Goal: Task Accomplishment & Management: Manage account settings

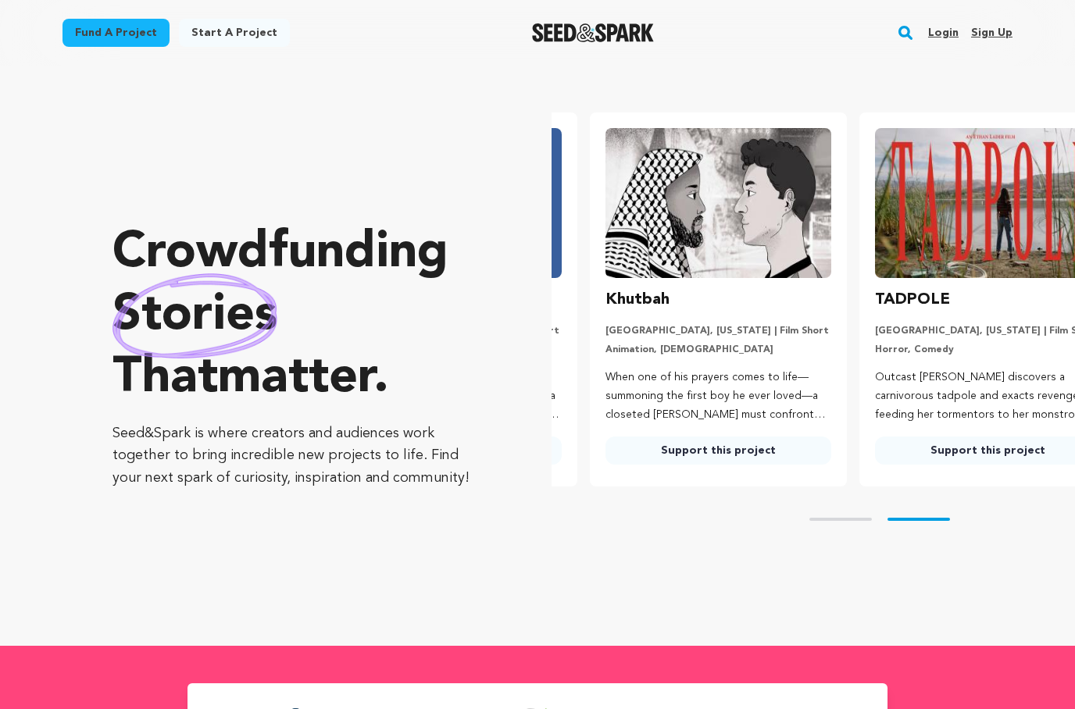
scroll to position [0, 282]
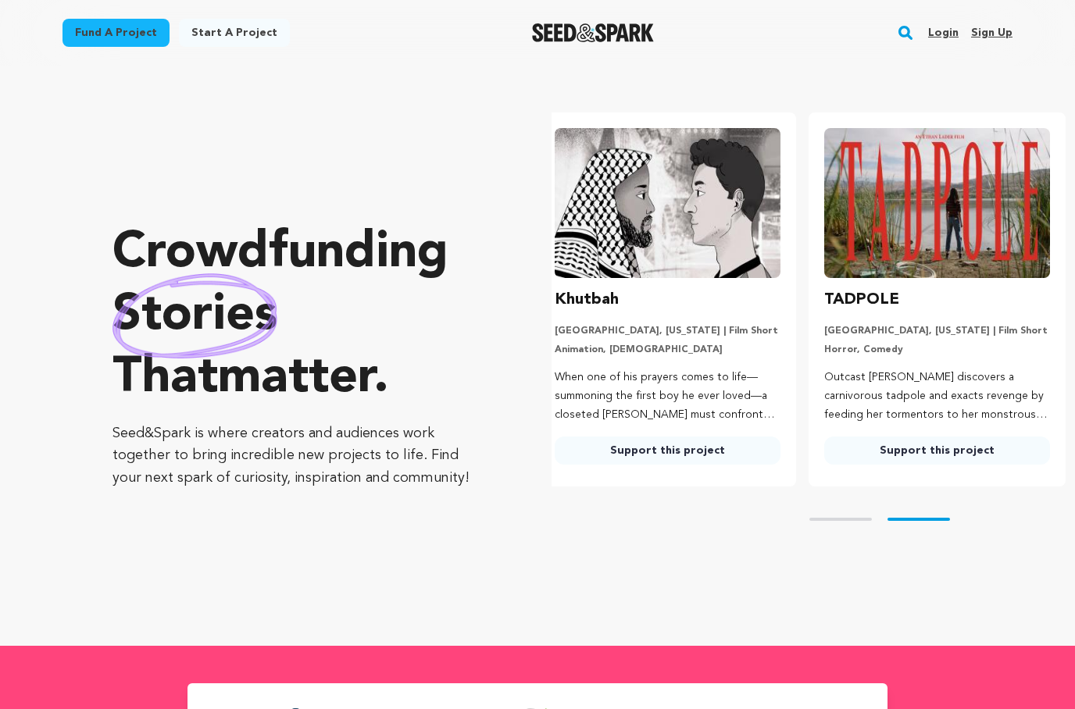
click at [942, 37] on link "Login" at bounding box center [943, 32] width 30 height 25
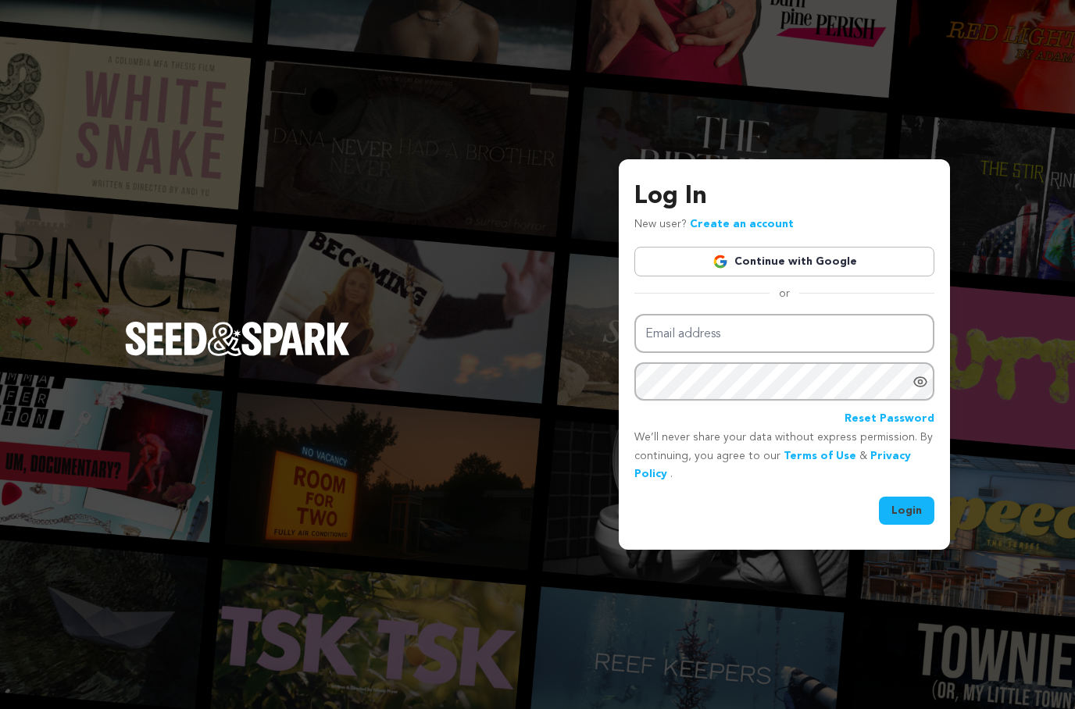
click at [763, 277] on link "Continue with Google" at bounding box center [784, 262] width 300 height 30
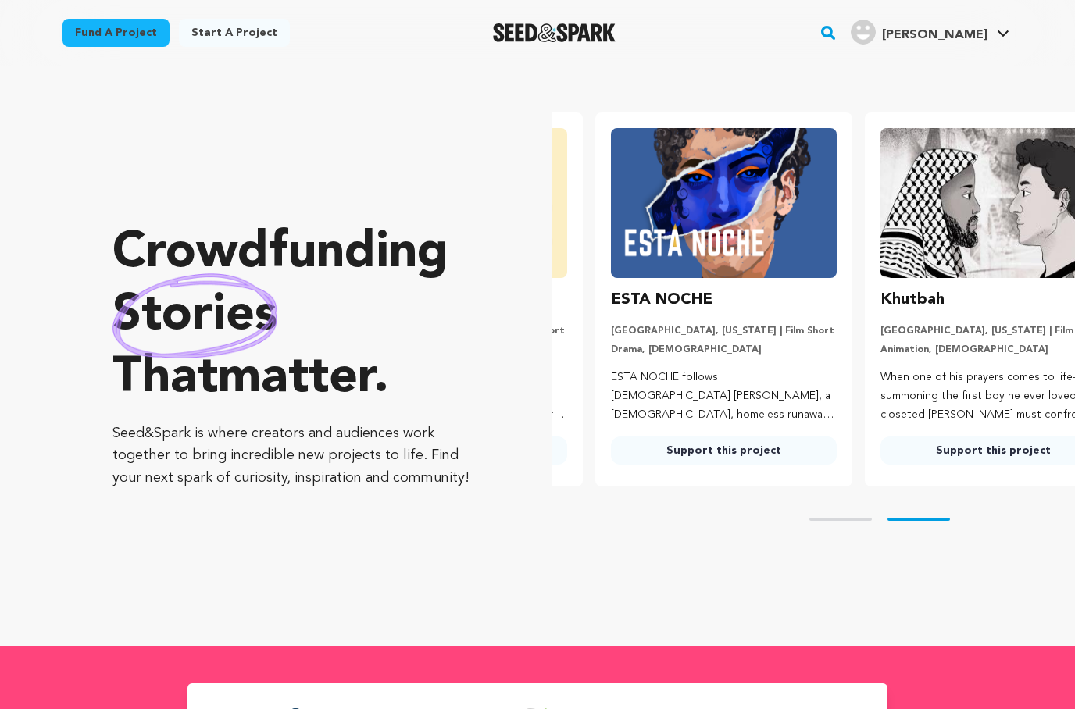
scroll to position [0, 282]
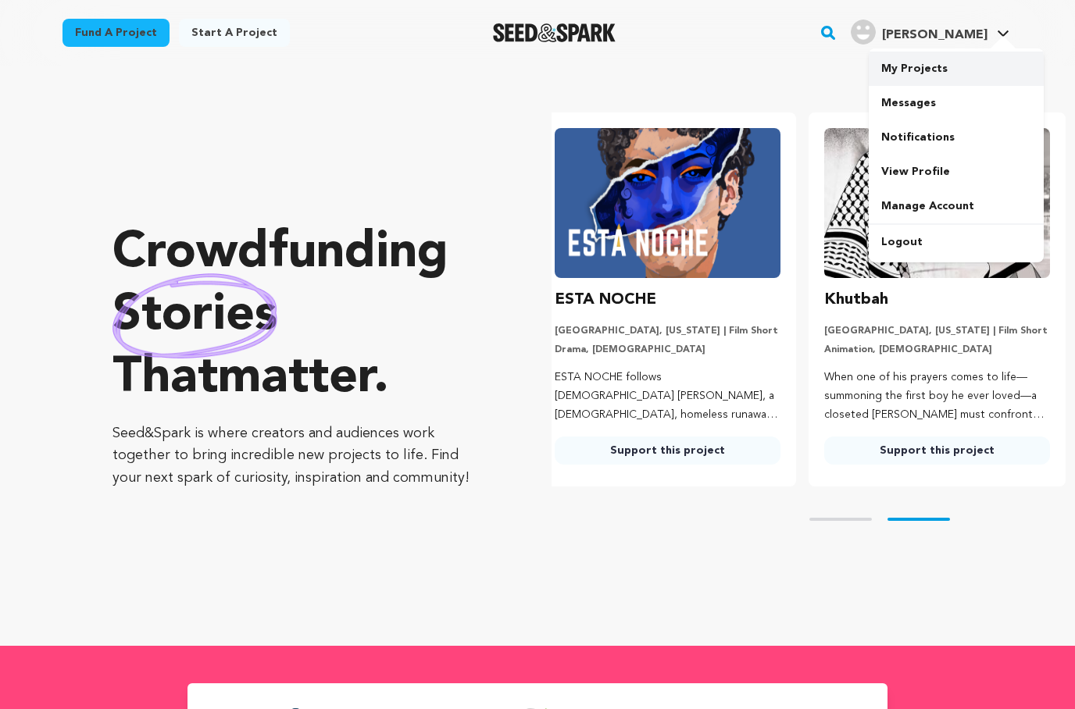
click at [943, 72] on link "My Projects" at bounding box center [956, 69] width 175 height 34
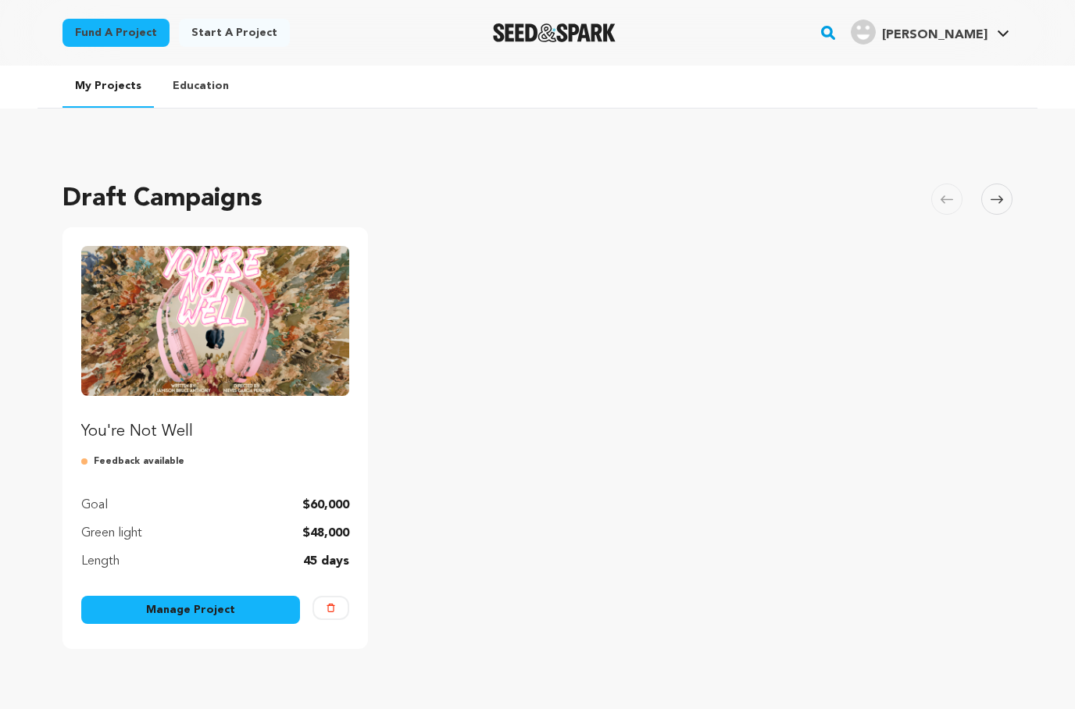
click at [186, 605] on link "Manage Project" at bounding box center [190, 610] width 219 height 28
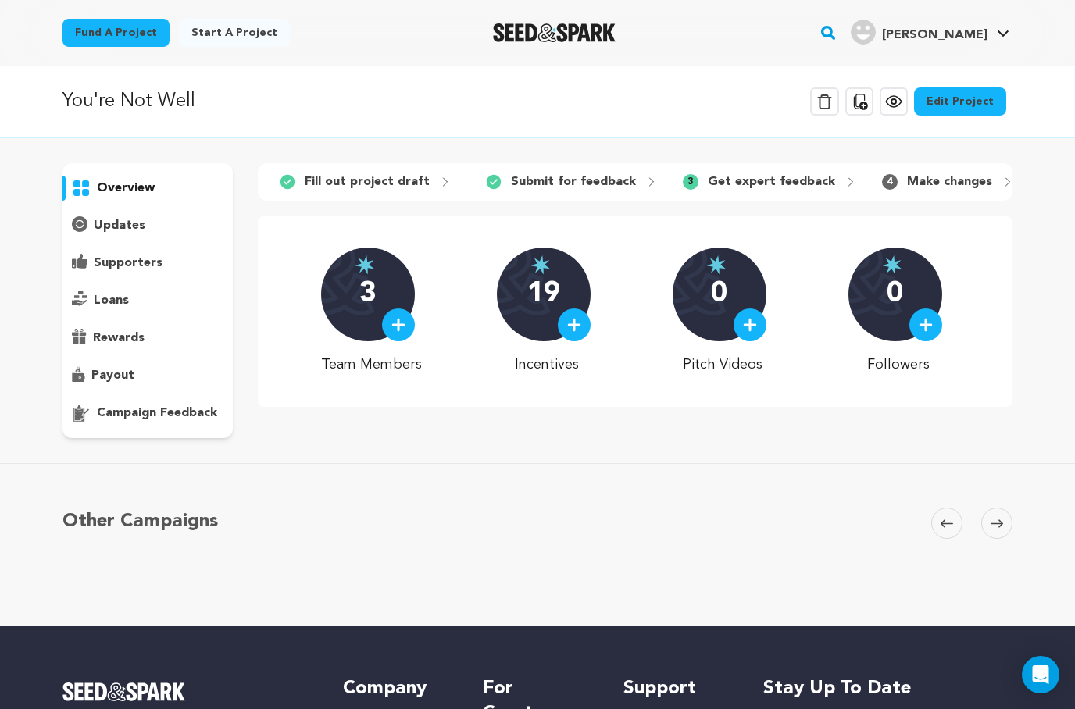
click at [159, 427] on div "overview" at bounding box center [148, 300] width 170 height 275
click at [124, 420] on p "campaign feedback" at bounding box center [157, 413] width 120 height 19
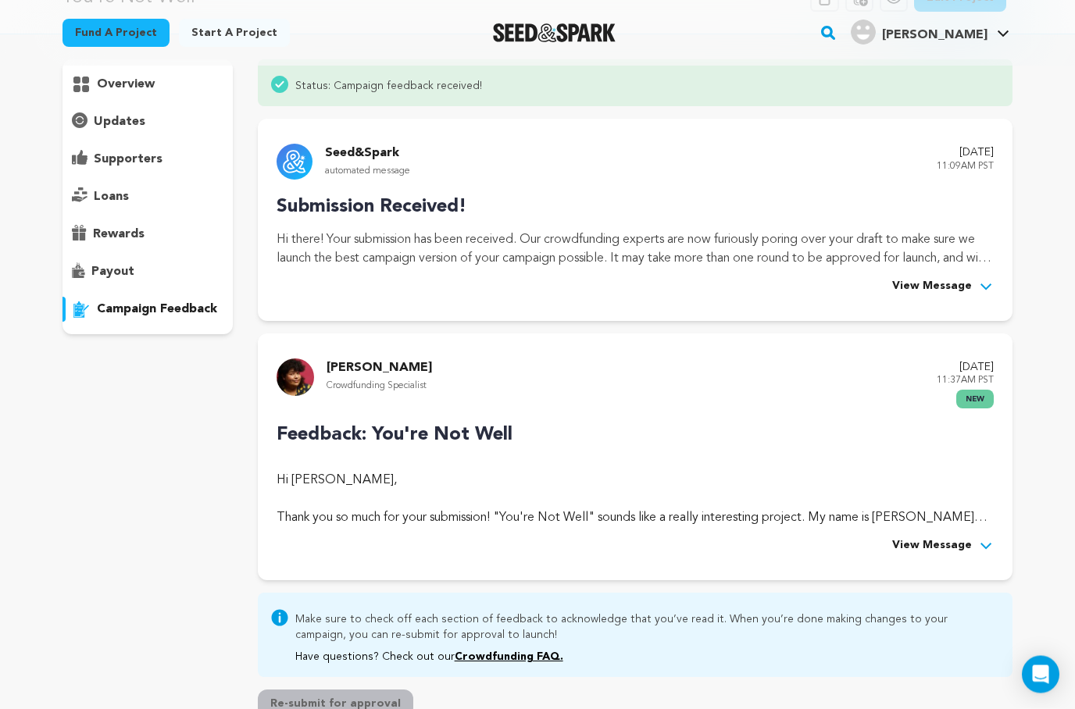
scroll to position [160, 0]
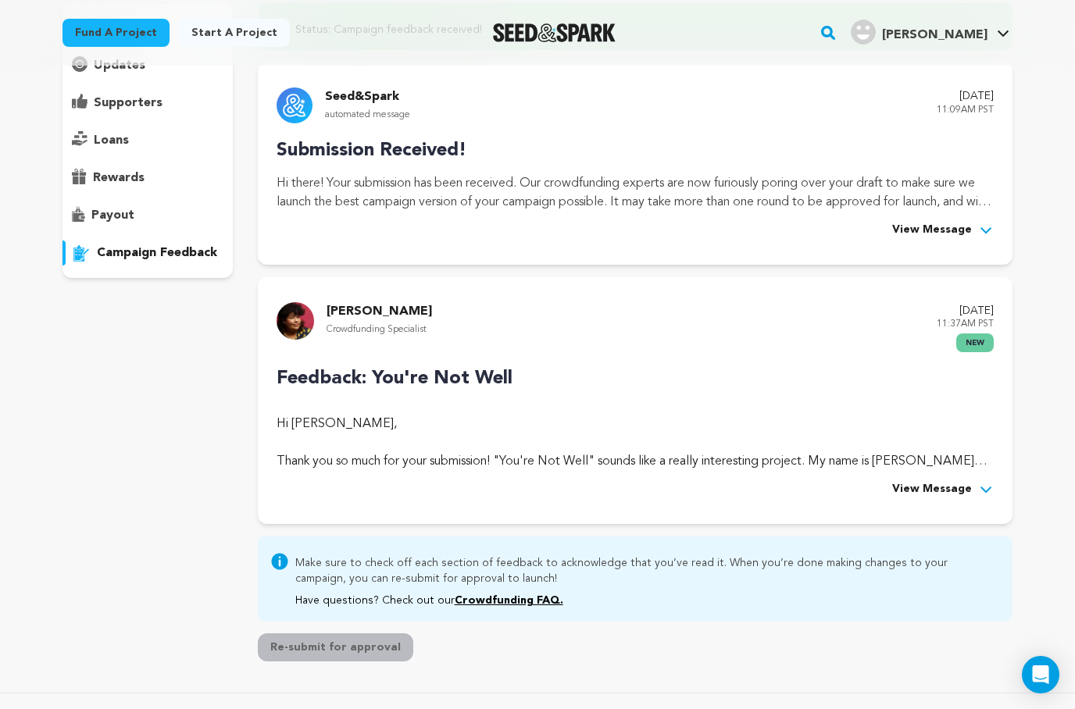
click at [970, 489] on span "View Message" at bounding box center [932, 489] width 80 height 19
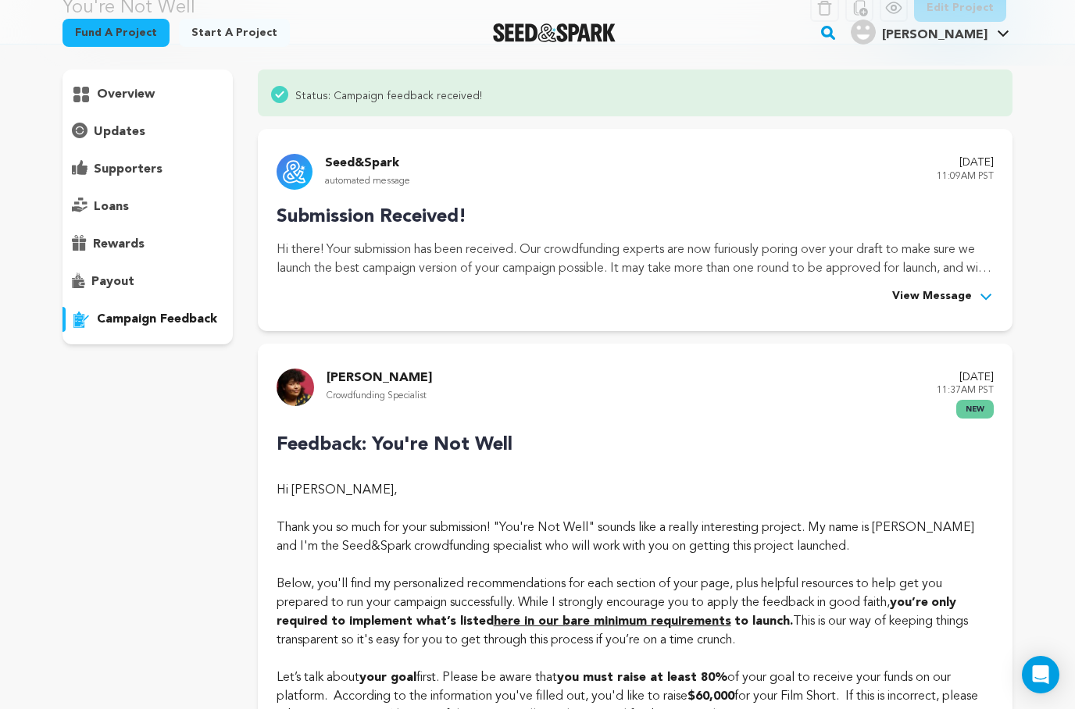
scroll to position [0, 0]
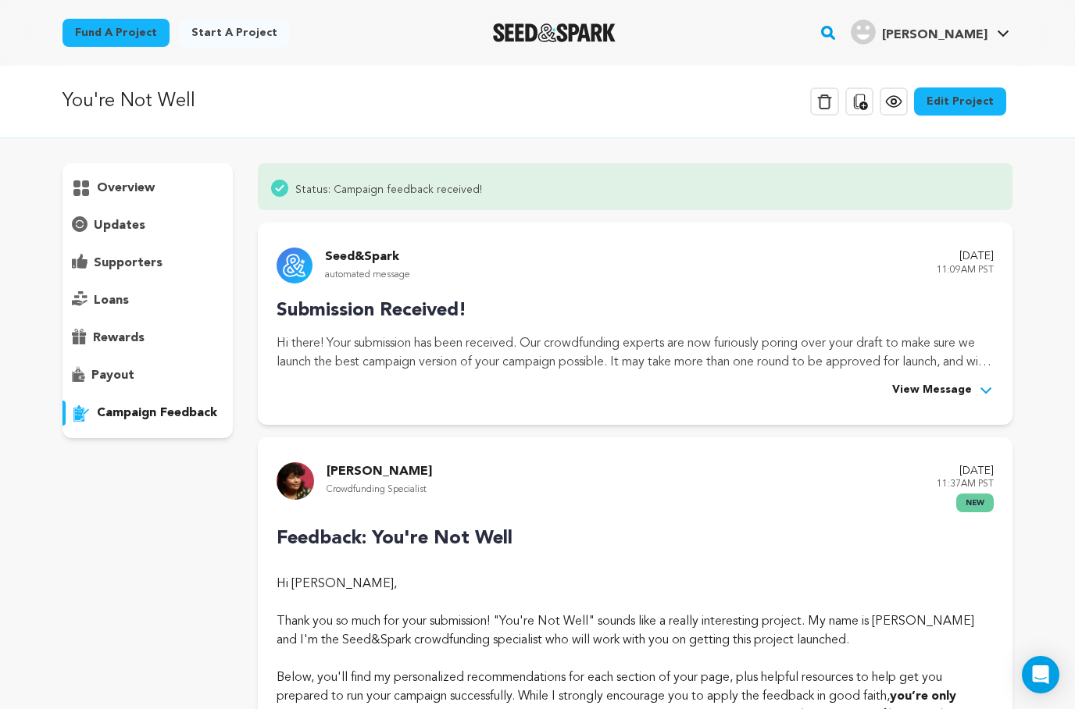
click at [129, 194] on p "overview" at bounding box center [126, 188] width 58 height 19
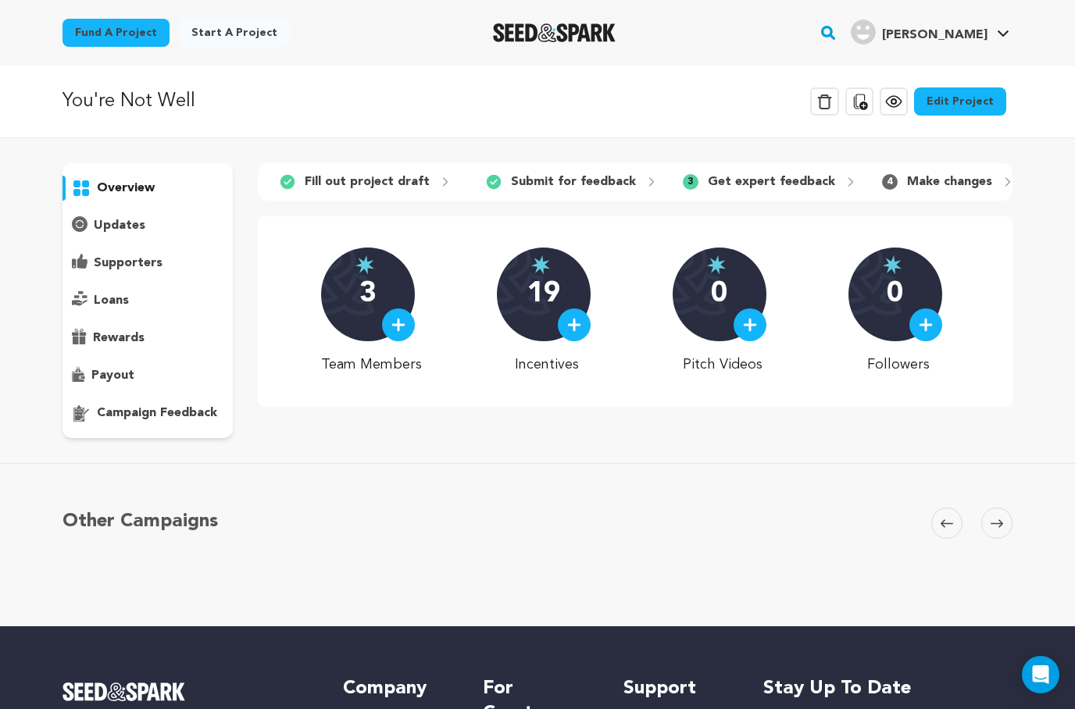
click at [136, 222] on p "updates" at bounding box center [120, 225] width 52 height 19
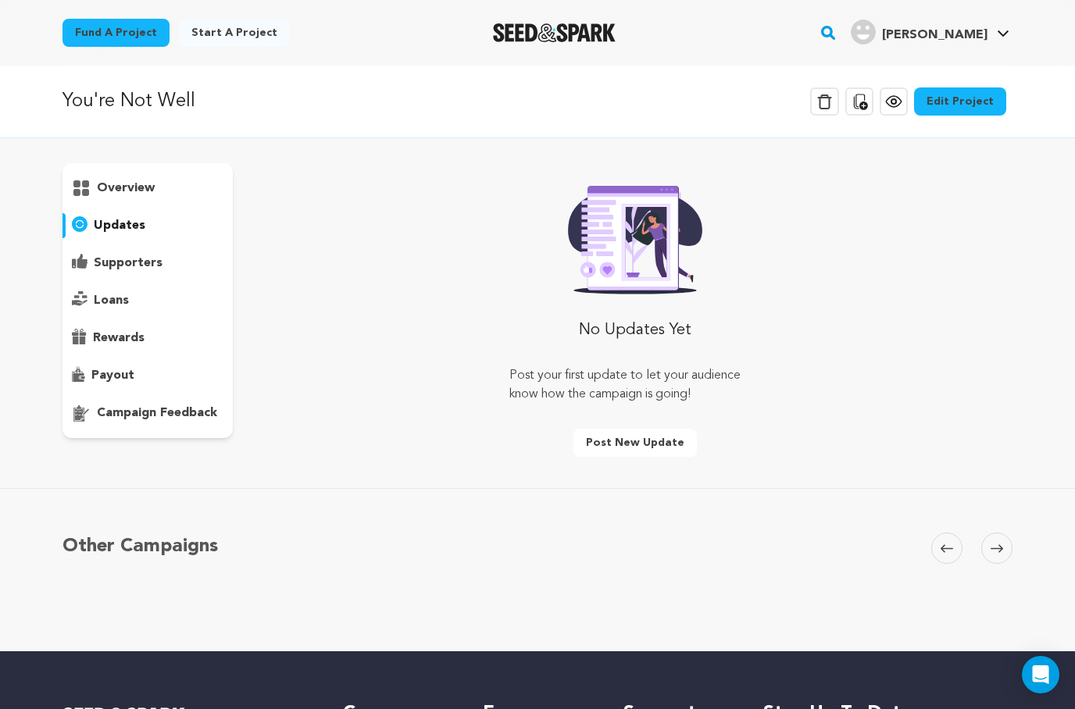
click at [145, 170] on div "overview" at bounding box center [148, 300] width 170 height 275
click at [148, 200] on div "overview" at bounding box center [148, 188] width 170 height 25
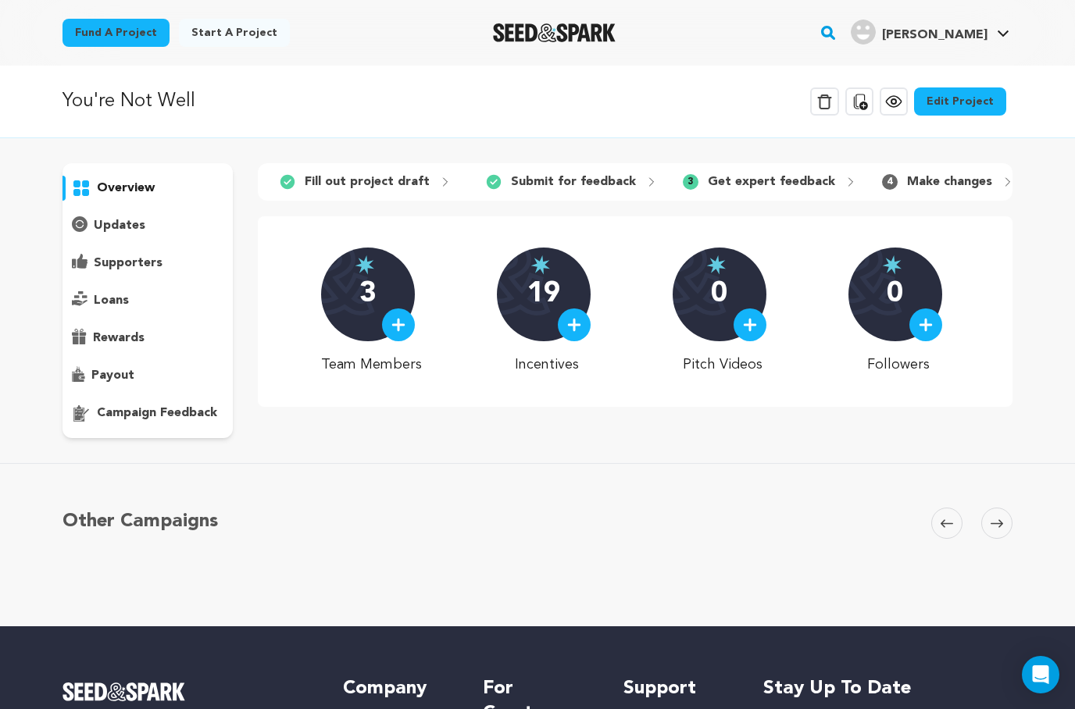
click at [971, 190] on p "Make changes" at bounding box center [949, 182] width 85 height 19
click at [967, 177] on p "Make changes" at bounding box center [949, 182] width 85 height 19
click at [977, 177] on div "4 Make changes" at bounding box center [948, 182] width 157 height 25
click at [795, 188] on p "Get expert feedback" at bounding box center [771, 182] width 127 height 19
click at [190, 404] on p "campaign feedback" at bounding box center [157, 413] width 120 height 19
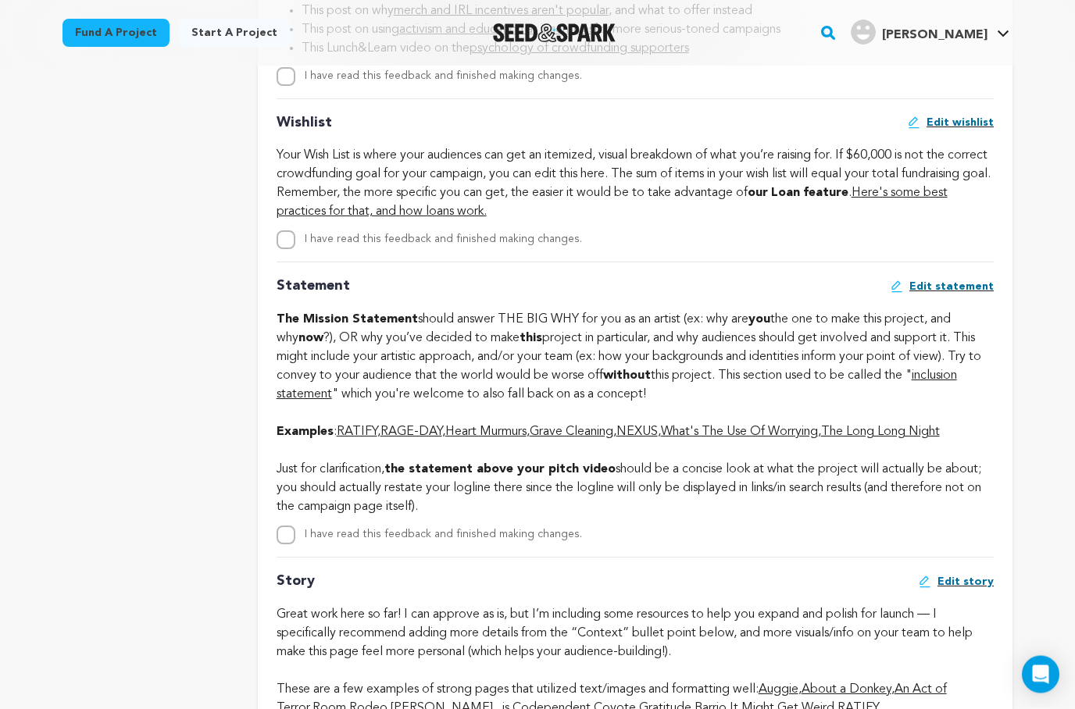
scroll to position [3138, 0]
click at [938, 294] on span "Edit statement" at bounding box center [951, 286] width 84 height 16
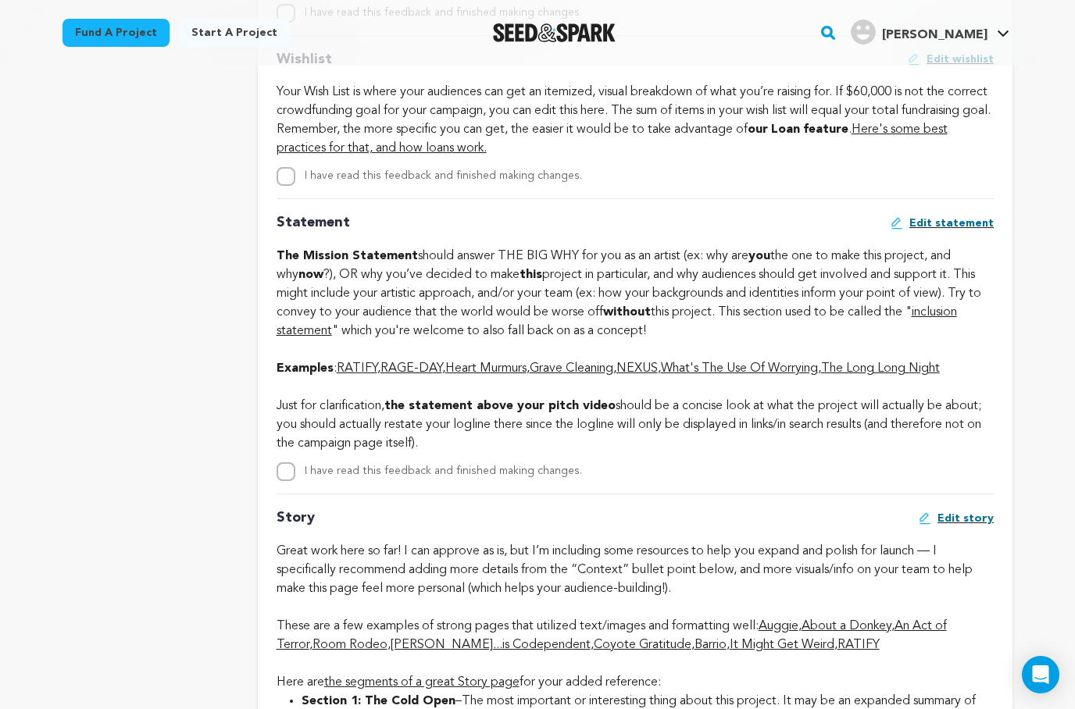
click at [957, 329] on link "inclusion statement" at bounding box center [617, 321] width 680 height 31
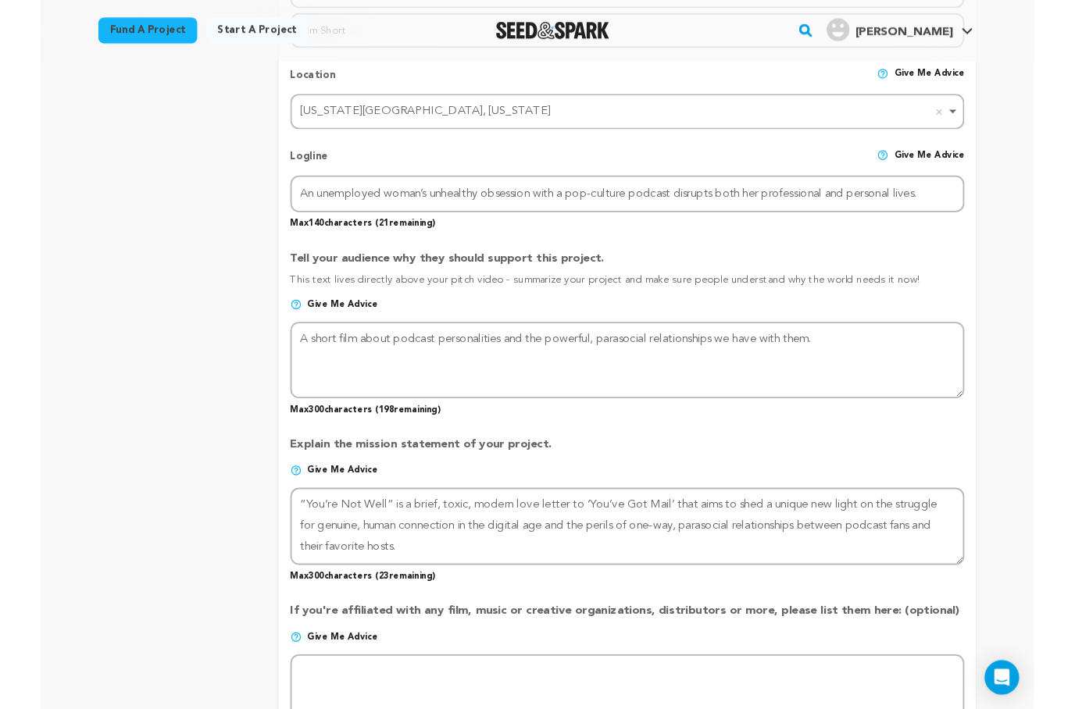
scroll to position [704, 0]
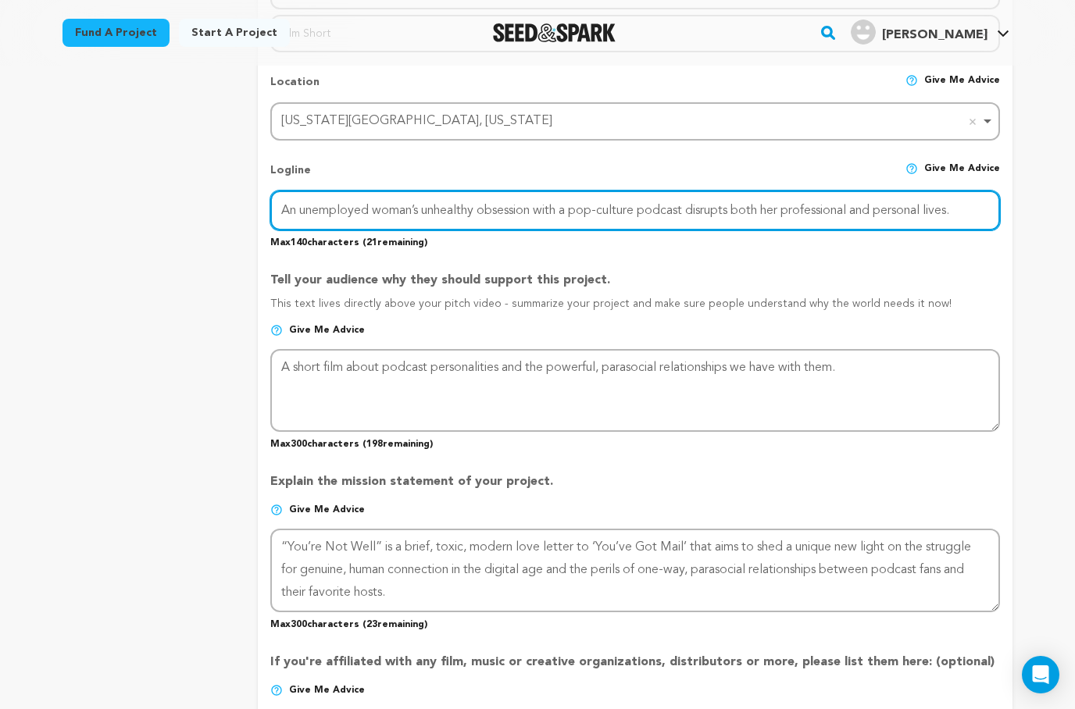
drag, startPoint x: 977, startPoint y: 209, endPoint x: 283, endPoint y: 209, distance: 693.8
click at [283, 209] on input "An unemployed woman’s unhealthy obsession with a pop-culture podcast disrupts b…" at bounding box center [635, 211] width 730 height 40
drag, startPoint x: 283, startPoint y: 209, endPoint x: 776, endPoint y: 232, distance: 493.5
click at [776, 232] on div "Logline Give me advice An unemployed woman’s unhealthy obsession with a pop-cul…" at bounding box center [635, 199] width 730 height 99
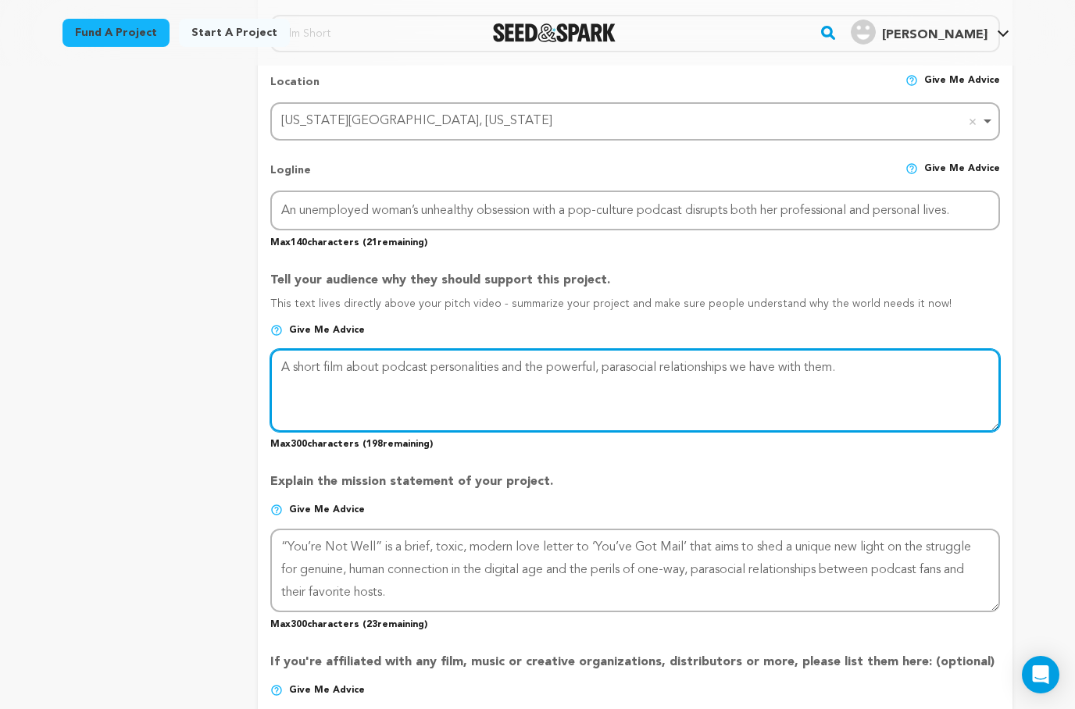
click at [281, 365] on textarea at bounding box center [635, 390] width 730 height 83
paste textarea "An unemployed woman’s unhealthy obsession with a pop-culture podcast disrupts b…"
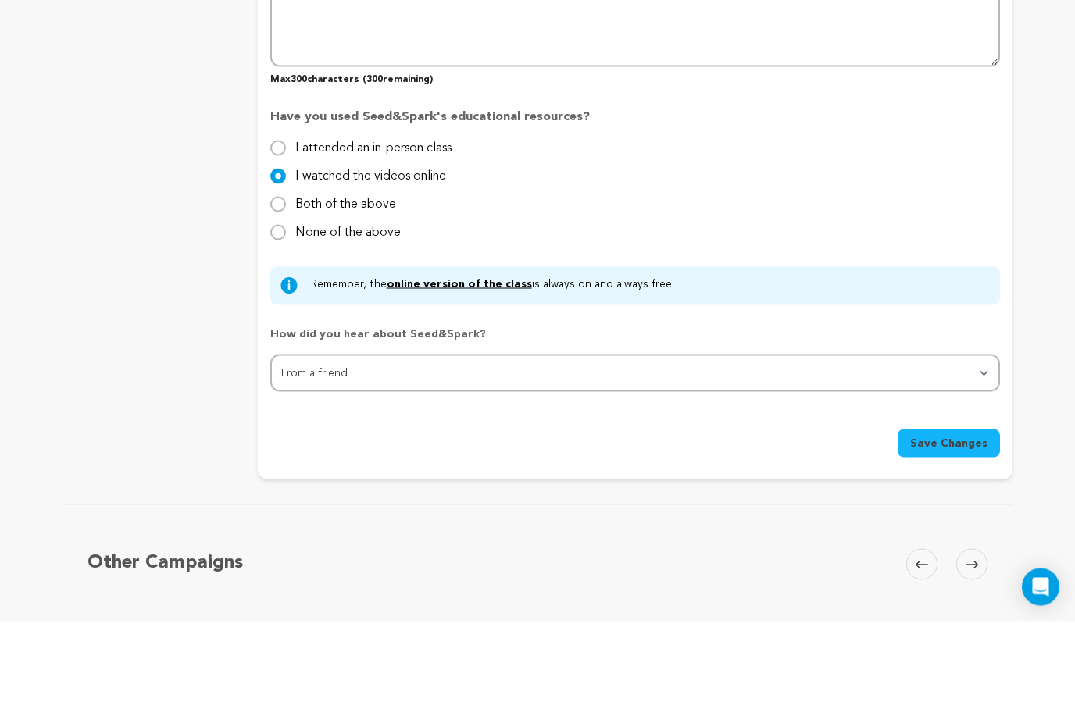
scroll to position [1344, 0]
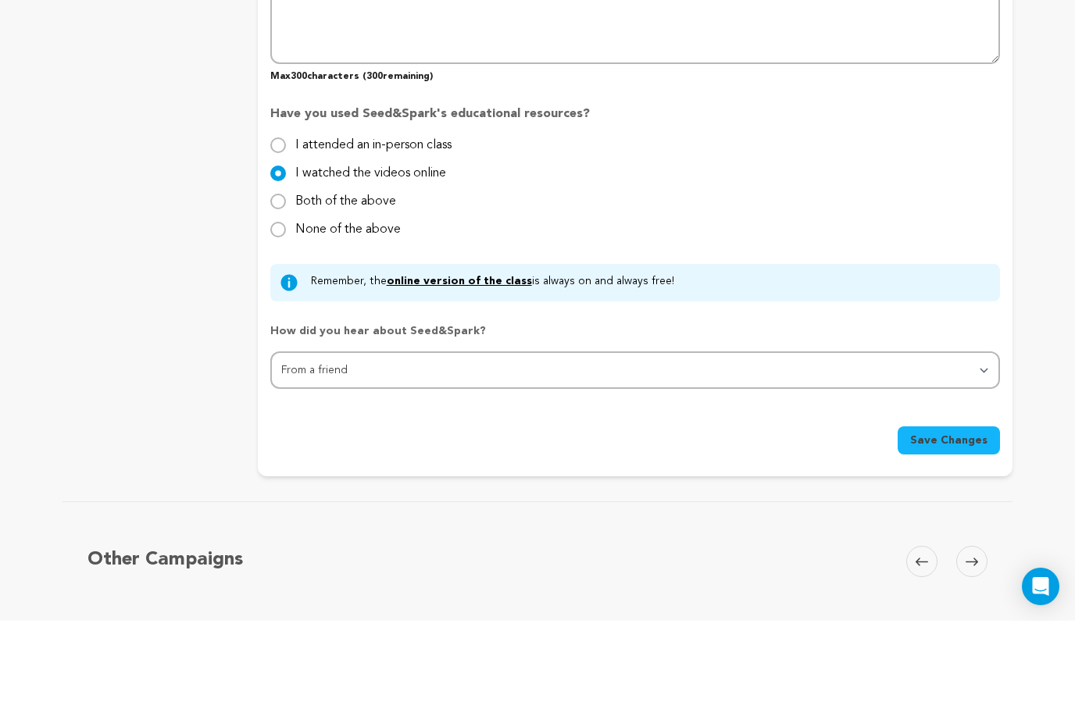
type textarea "An unemployed woman’s unhealthy obsession with a pop-culture podcast disrupts b…"
click at [957, 521] on span "Save Changes" at bounding box center [948, 529] width 77 height 16
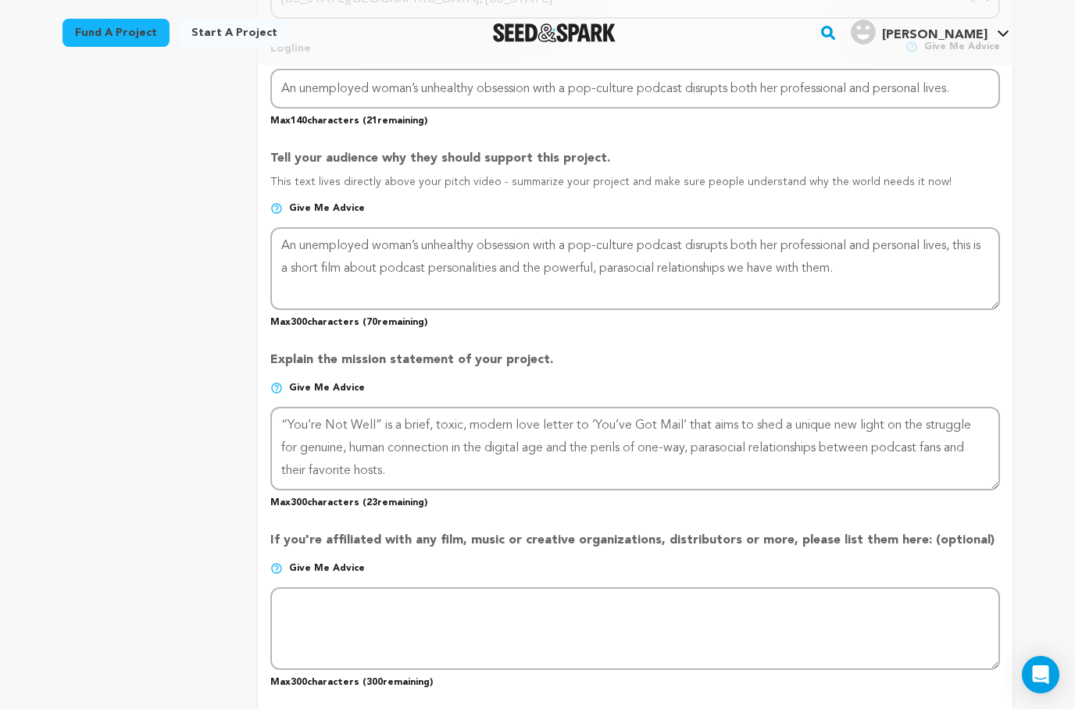
scroll to position [945, 0]
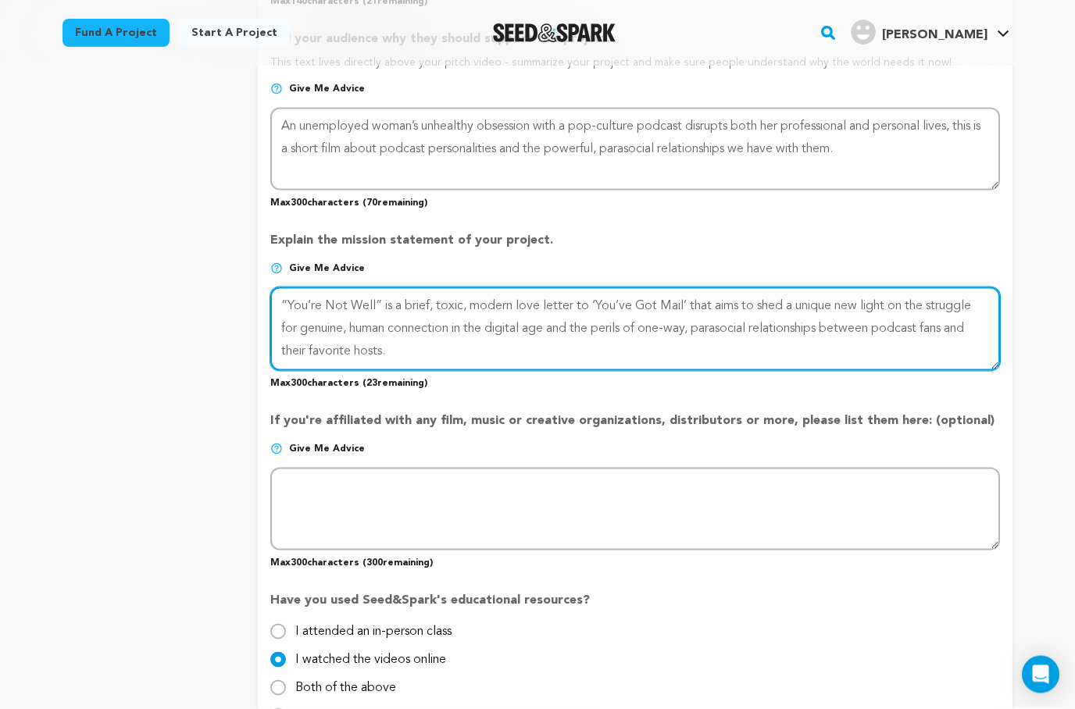
click at [288, 310] on textarea at bounding box center [635, 329] width 730 height 83
click at [289, 309] on textarea at bounding box center [635, 328] width 730 height 83
click at [292, 295] on textarea at bounding box center [635, 329] width 730 height 83
click at [288, 298] on textarea at bounding box center [635, 329] width 730 height 83
click at [288, 302] on textarea at bounding box center [635, 329] width 730 height 83
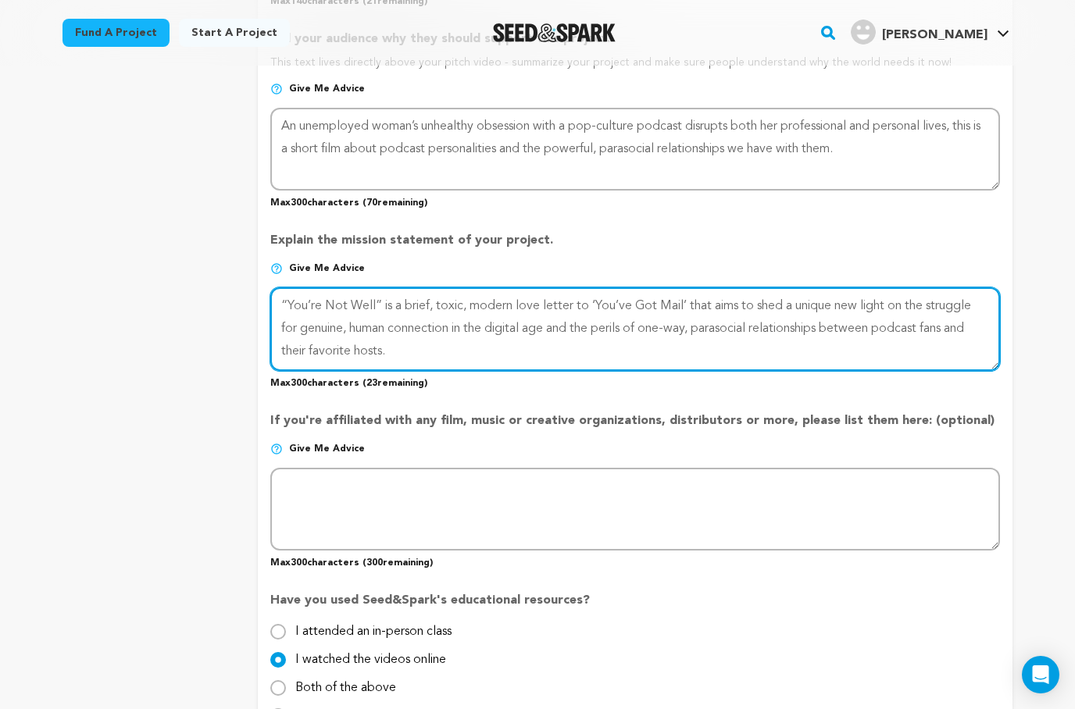
paste textarea "We know too many surface-level things about too many people. Podcast hosts furt…"
click at [595, 322] on textarea at bounding box center [635, 329] width 730 height 83
click at [715, 320] on textarea at bounding box center [635, 329] width 730 height 83
click at [713, 318] on textarea at bounding box center [635, 329] width 730 height 83
click at [598, 352] on textarea at bounding box center [635, 329] width 730 height 83
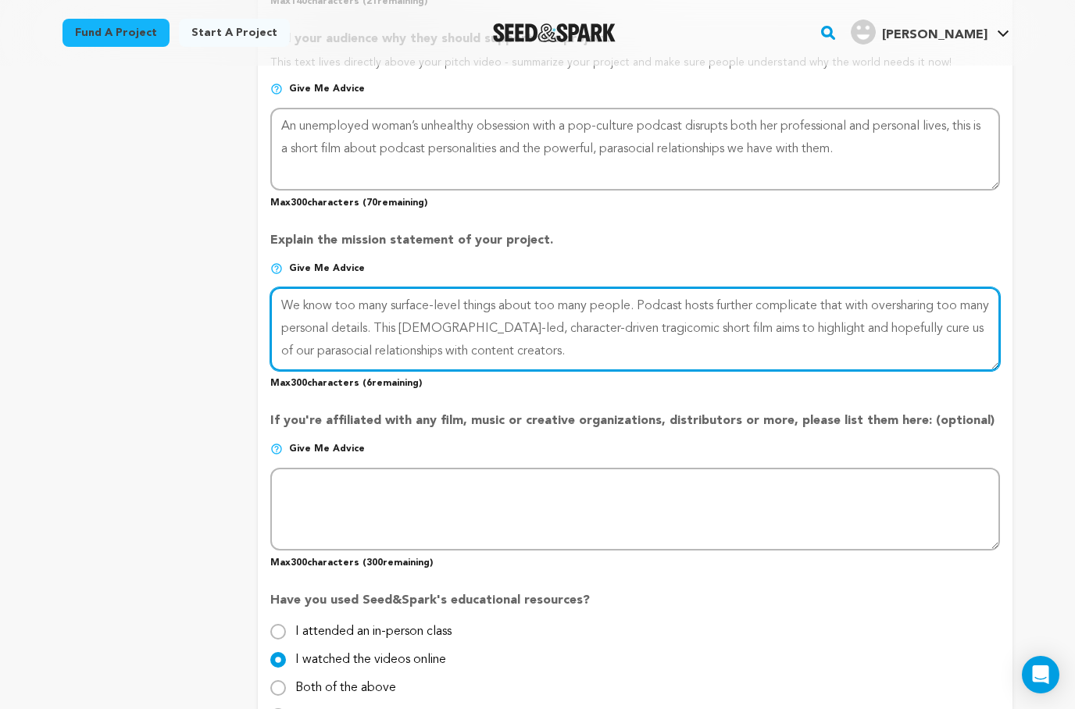
click at [914, 317] on textarea at bounding box center [635, 329] width 730 height 83
click at [909, 319] on textarea at bounding box center [635, 329] width 730 height 83
click at [567, 339] on textarea at bounding box center [635, 329] width 730 height 83
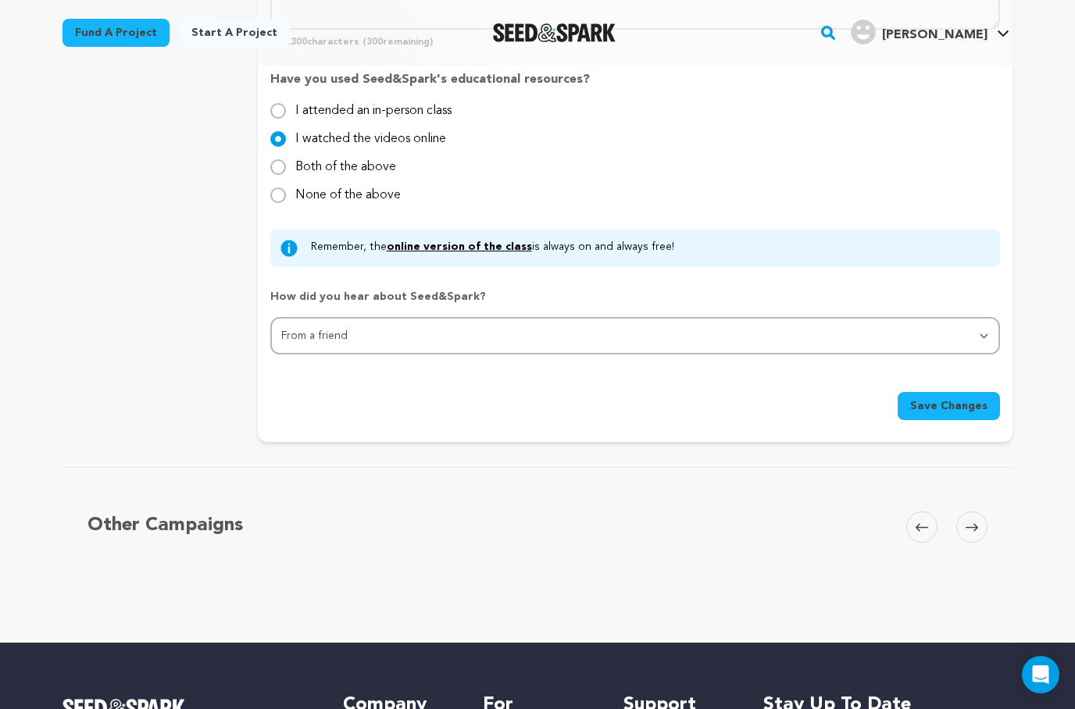
scroll to position [1458, 0]
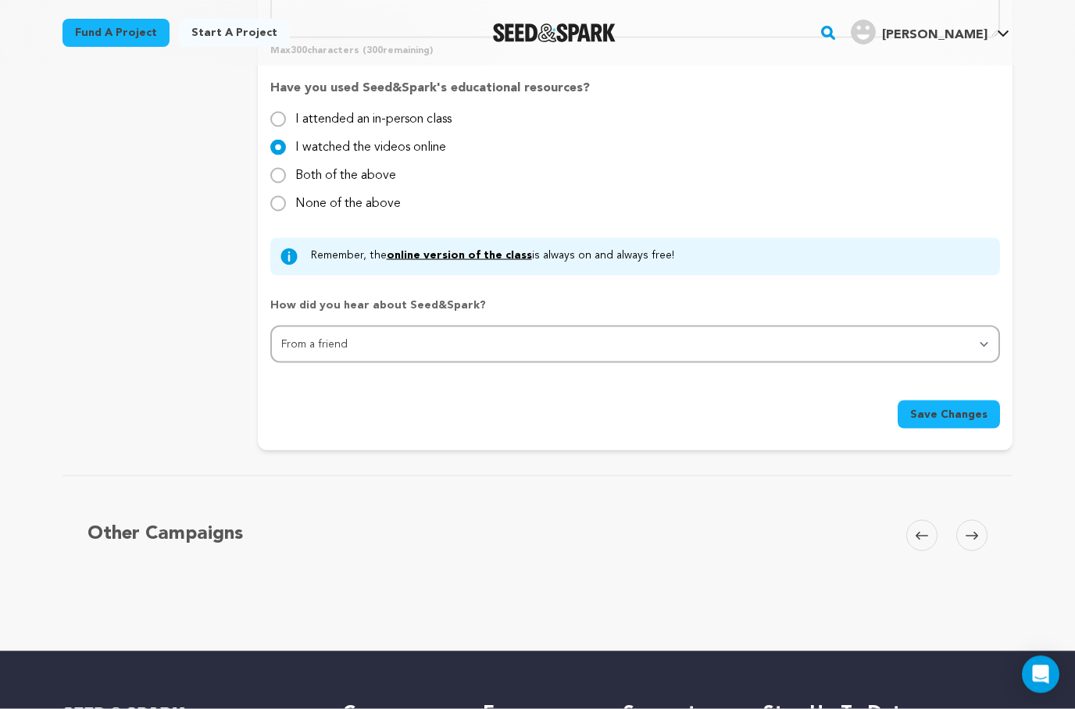
type textarea "We know too many surface-level things about too many people. Podcast hosts furt…"
click at [970, 416] on span "Save Changes" at bounding box center [948, 415] width 77 height 16
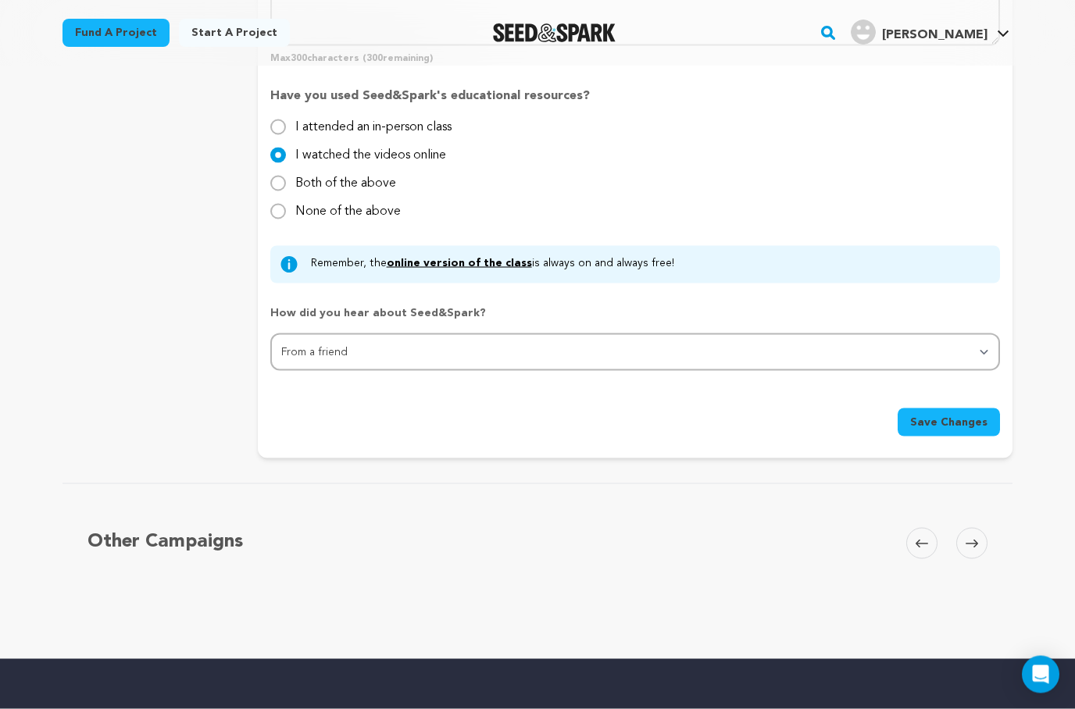
scroll to position [1446, 0]
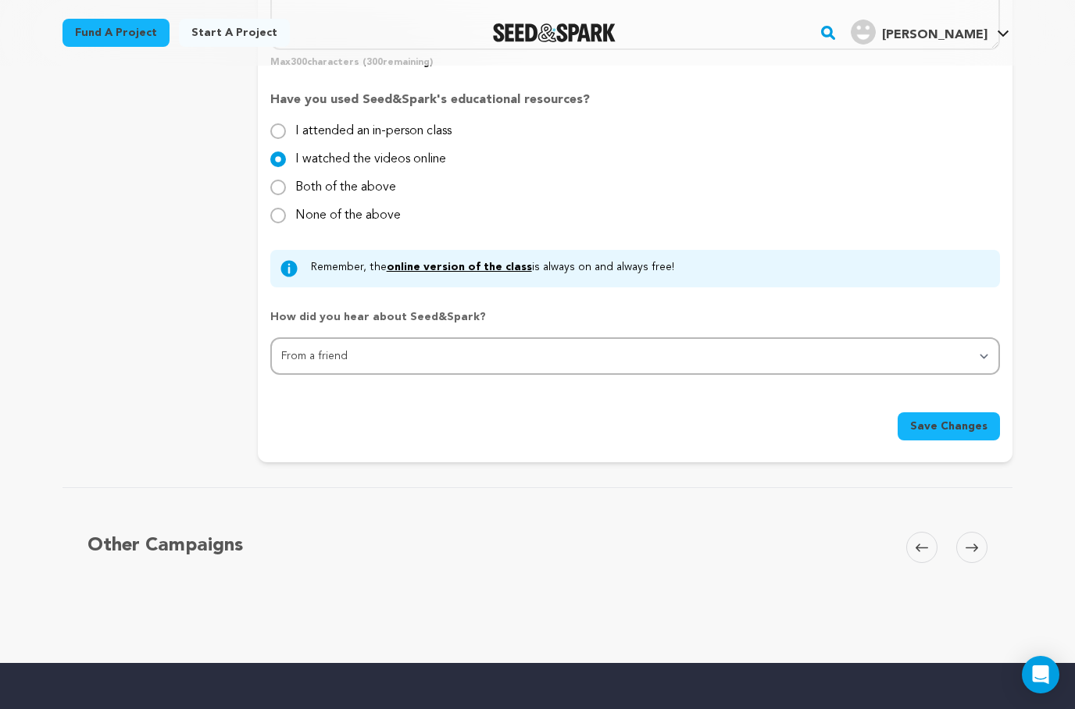
click at [955, 420] on span "Save Changes" at bounding box center [948, 427] width 77 height 16
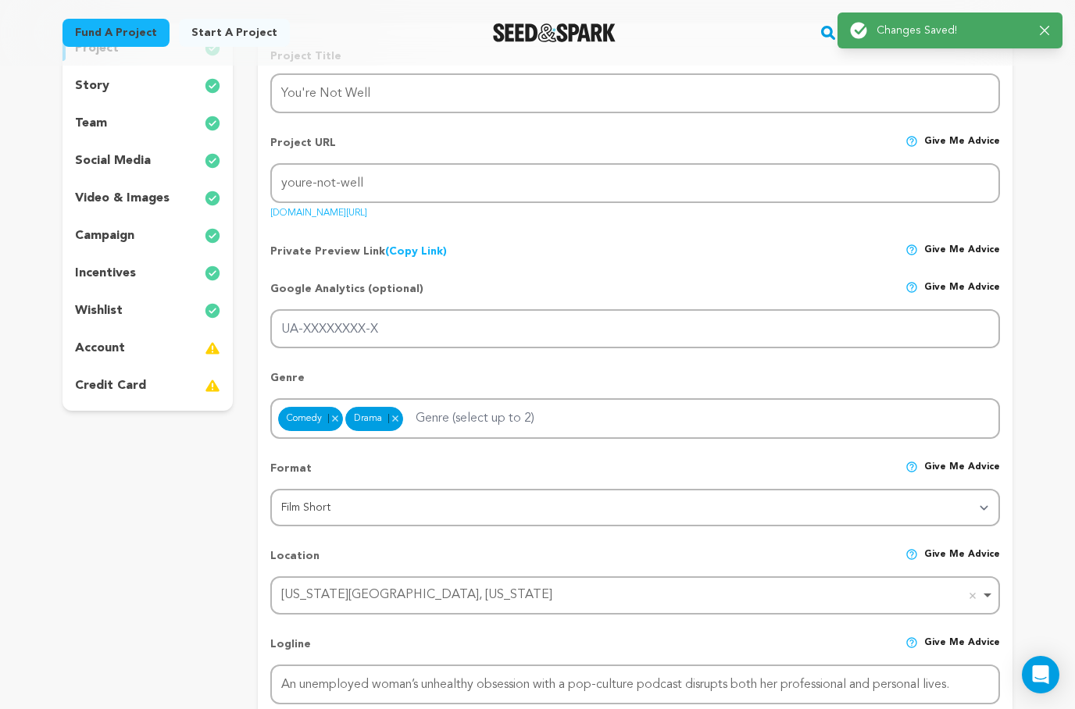
scroll to position [0, 0]
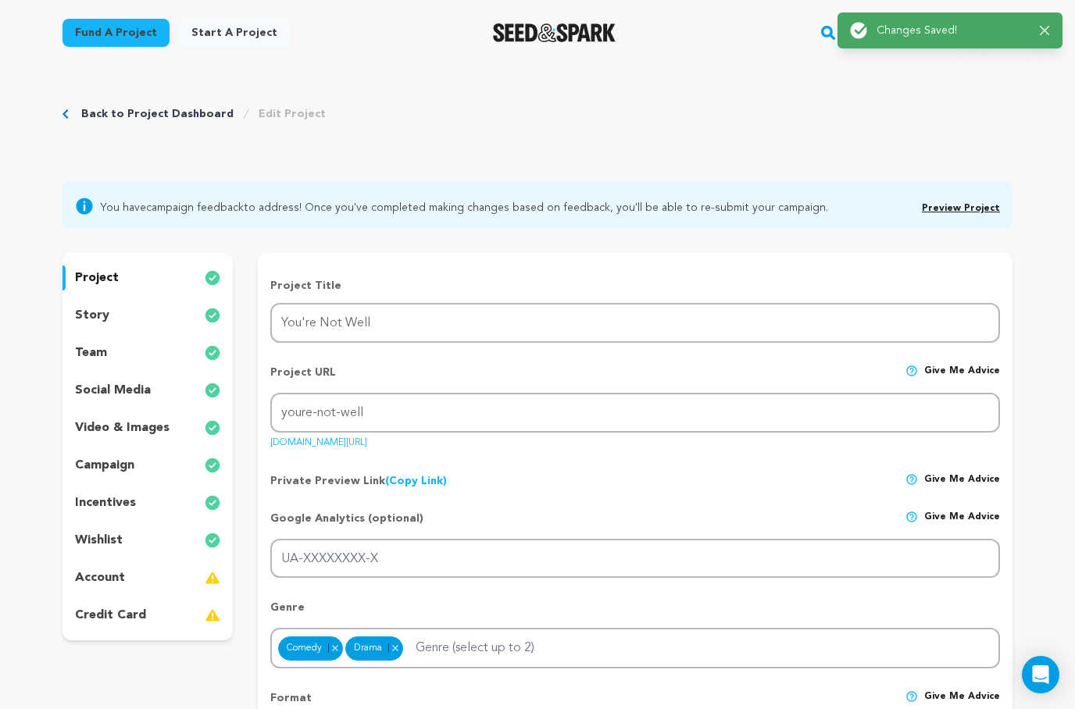
click at [102, 330] on div "project story team social media video & images campaign incentives wishlist acc…" at bounding box center [148, 447] width 170 height 388
click at [103, 316] on p "story" at bounding box center [92, 315] width 34 height 19
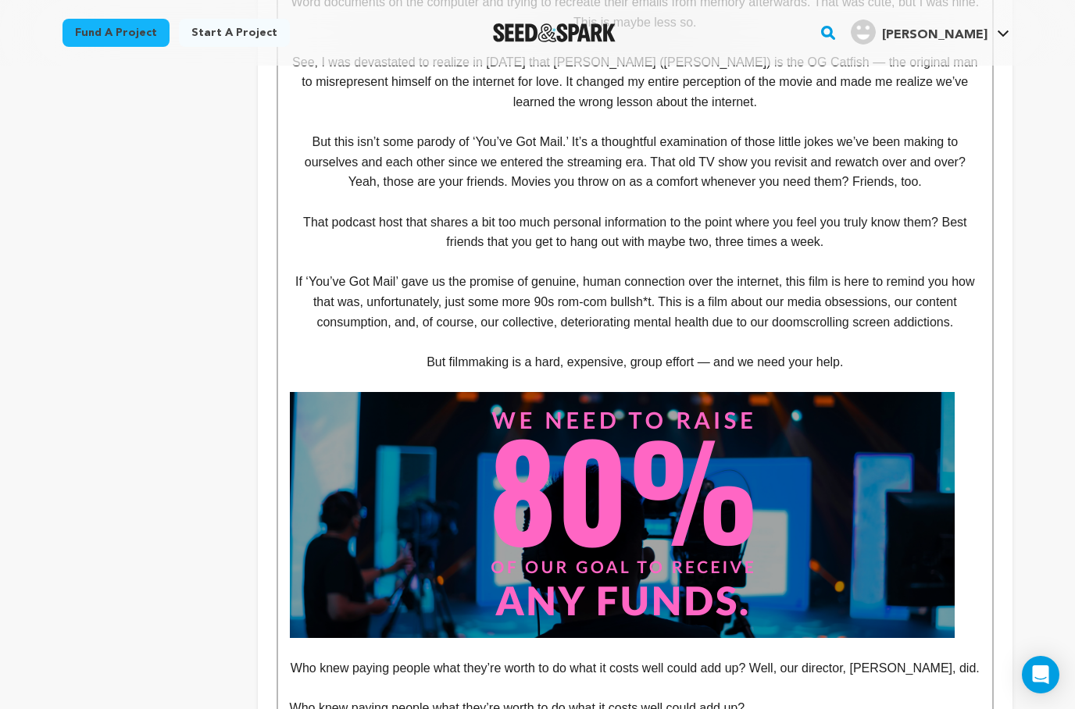
scroll to position [1461, 0]
click at [870, 227] on p "That podcast host that shares a bit too much personal information to the point …" at bounding box center [635, 233] width 691 height 40
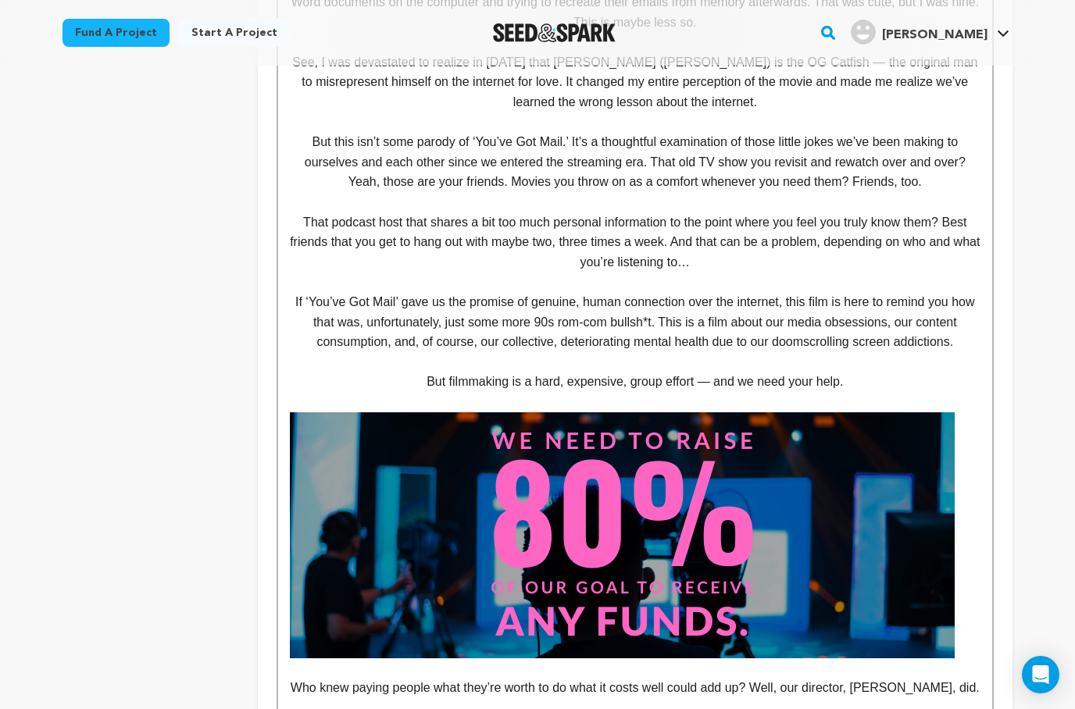
click at [303, 292] on p "If ‘You’ve Got Mail’ gave us the promise of genuine, human connection over the …" at bounding box center [635, 322] width 691 height 60
click at [752, 373] on p at bounding box center [635, 362] width 691 height 20
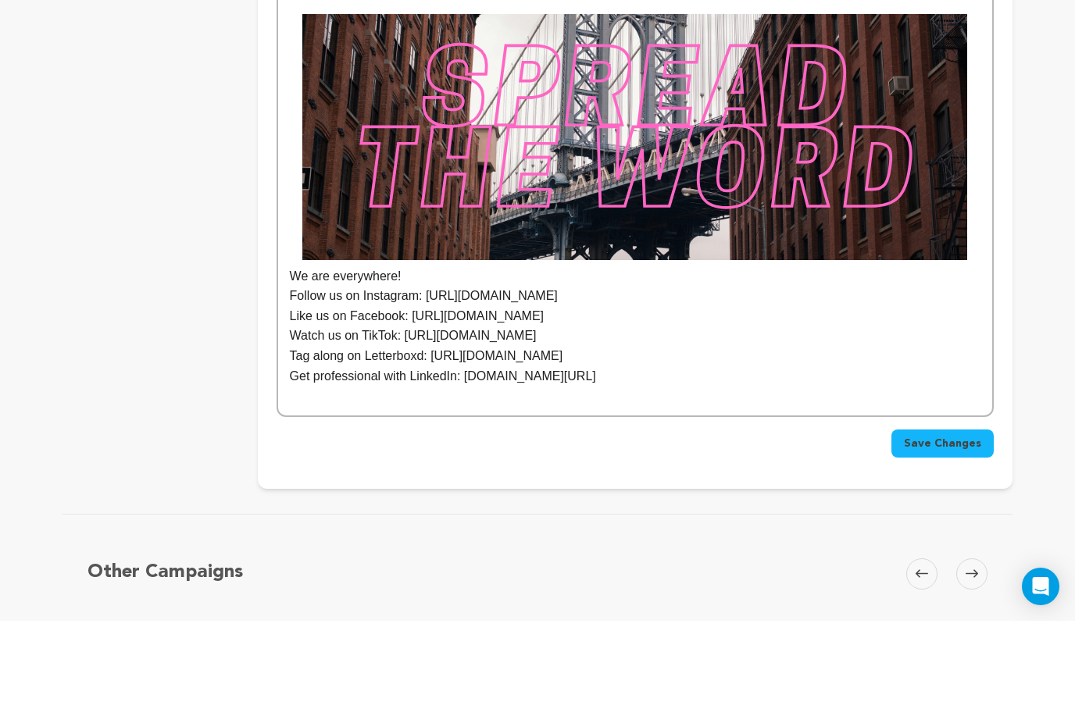
scroll to position [3860, 0]
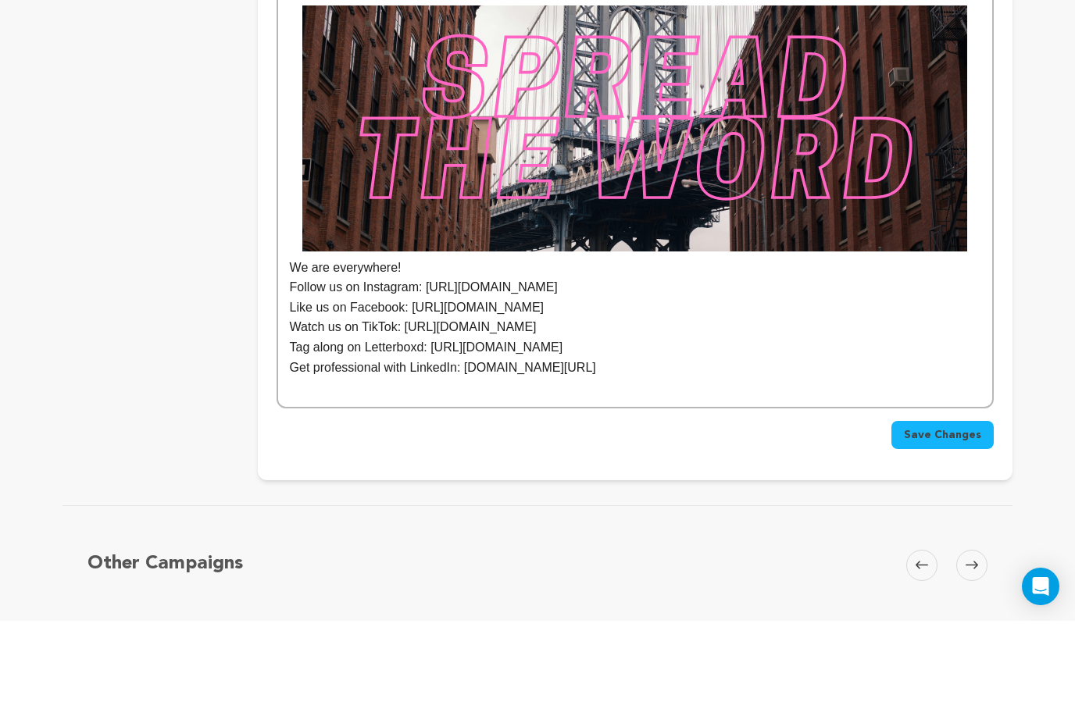
click at [503, 446] on p "Get professional with LinkedIn: bit.ly/eileenslinkedin" at bounding box center [635, 456] width 691 height 20
click at [802, 426] on p "Tag along on Letterboxd: https://letterboxd.com/EileenMmmKay/" at bounding box center [635, 436] width 691 height 20
click at [942, 516] on span "Save Changes" at bounding box center [942, 524] width 77 height 16
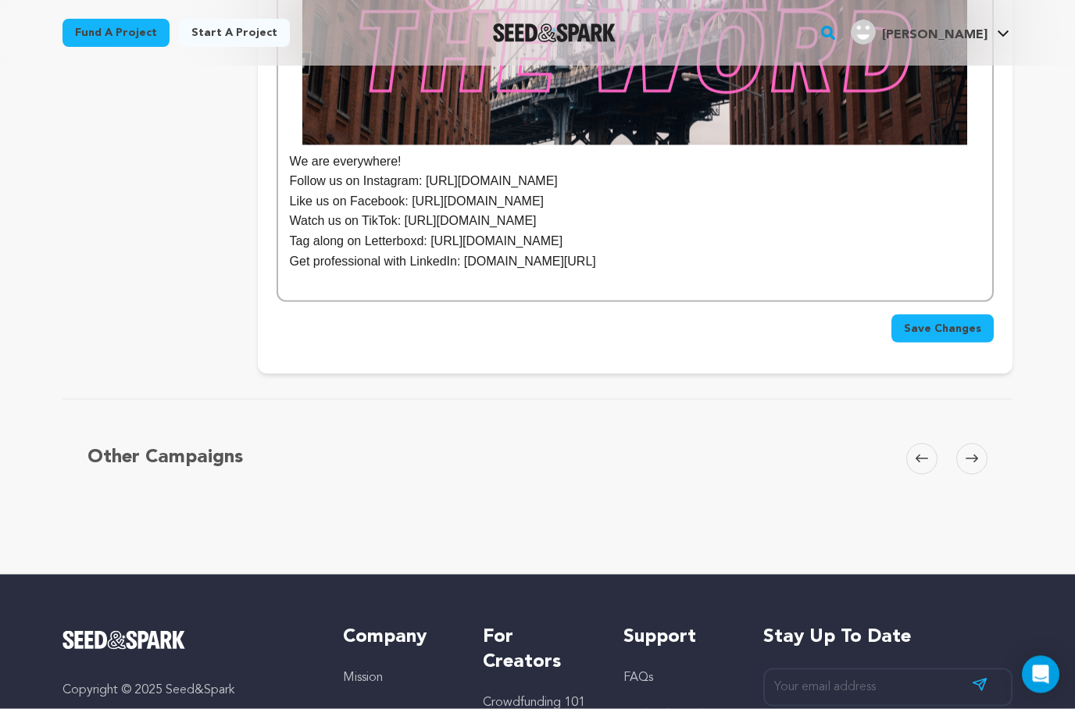
scroll to position [4055, 0]
drag, startPoint x: 791, startPoint y: 195, endPoint x: 848, endPoint y: 133, distance: 84.0
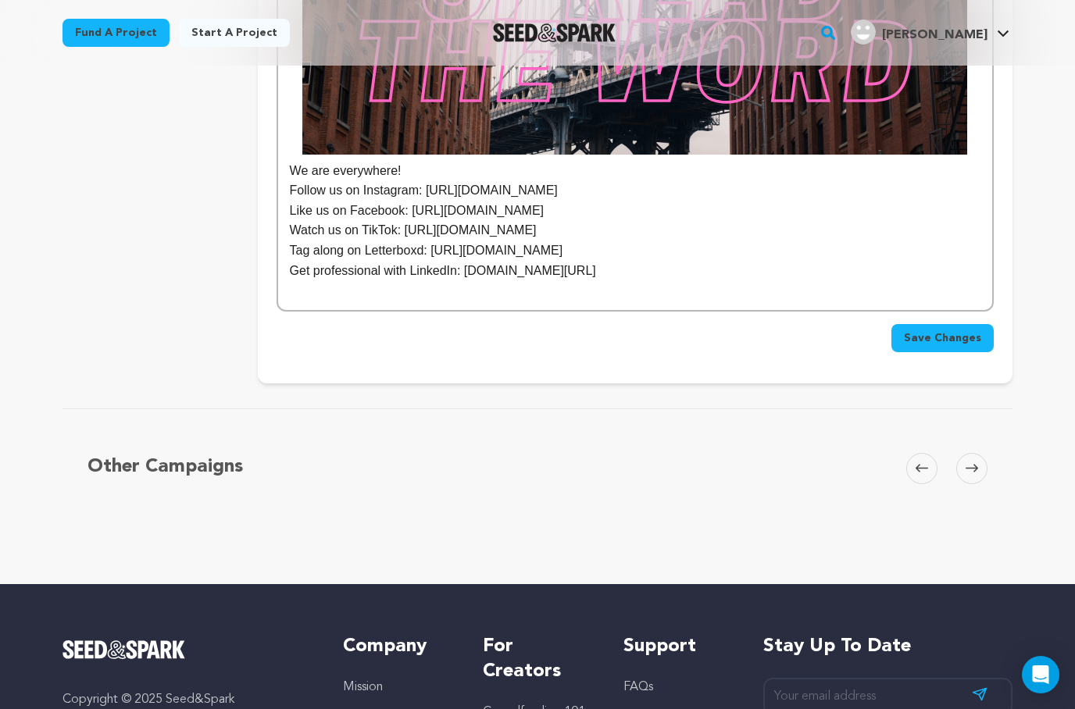
click at [768, 173] on p "We are everywhere!" at bounding box center [635, 45] width 691 height 273
click at [768, 223] on p "Watch us on TikTok: https://www.tiktok.com/@youre_not_well" at bounding box center [635, 230] width 691 height 20
drag, startPoint x: 762, startPoint y: 206, endPoint x: 268, endPoint y: 193, distance: 493.9
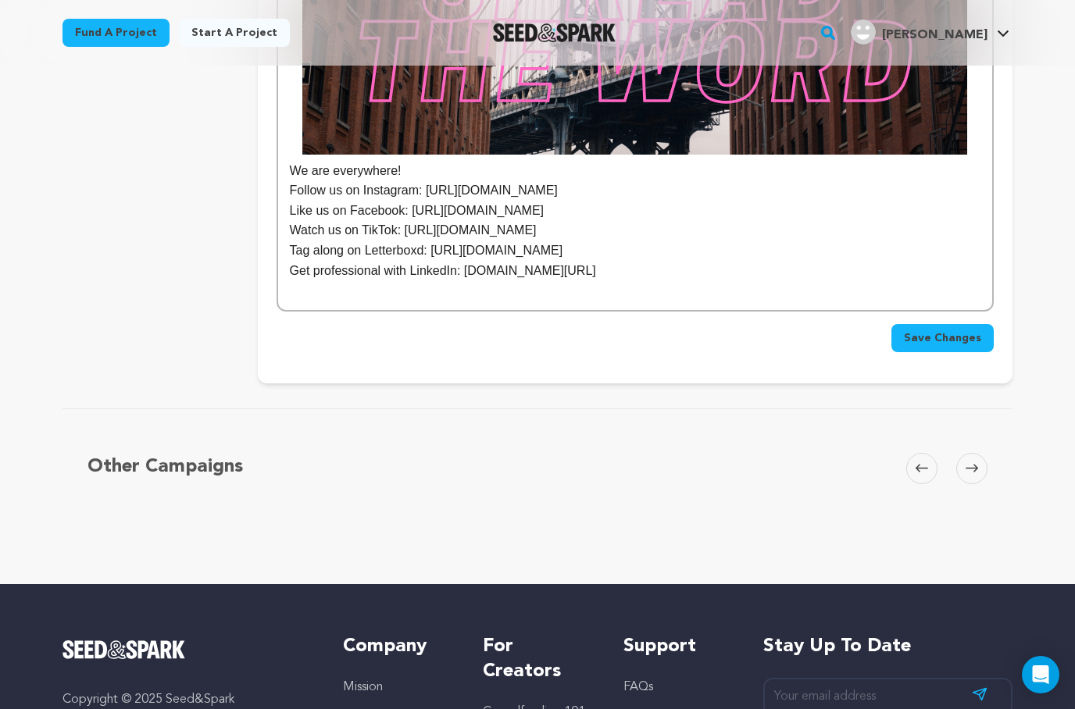
drag, startPoint x: 773, startPoint y: 209, endPoint x: 298, endPoint y: 218, distance: 475.1
drag, startPoint x: 291, startPoint y: 203, endPoint x: 440, endPoint y: 200, distance: 149.3
click at [440, 201] on p "Like us on Facebook: https://www.facebook.com/profile.php?id=61579254464732/" at bounding box center [635, 211] width 691 height 20
click at [440, 205] on p "Like us on Facebook: https://www.facebook.com/profile.php?id=61579254464732/" at bounding box center [635, 211] width 691 height 20
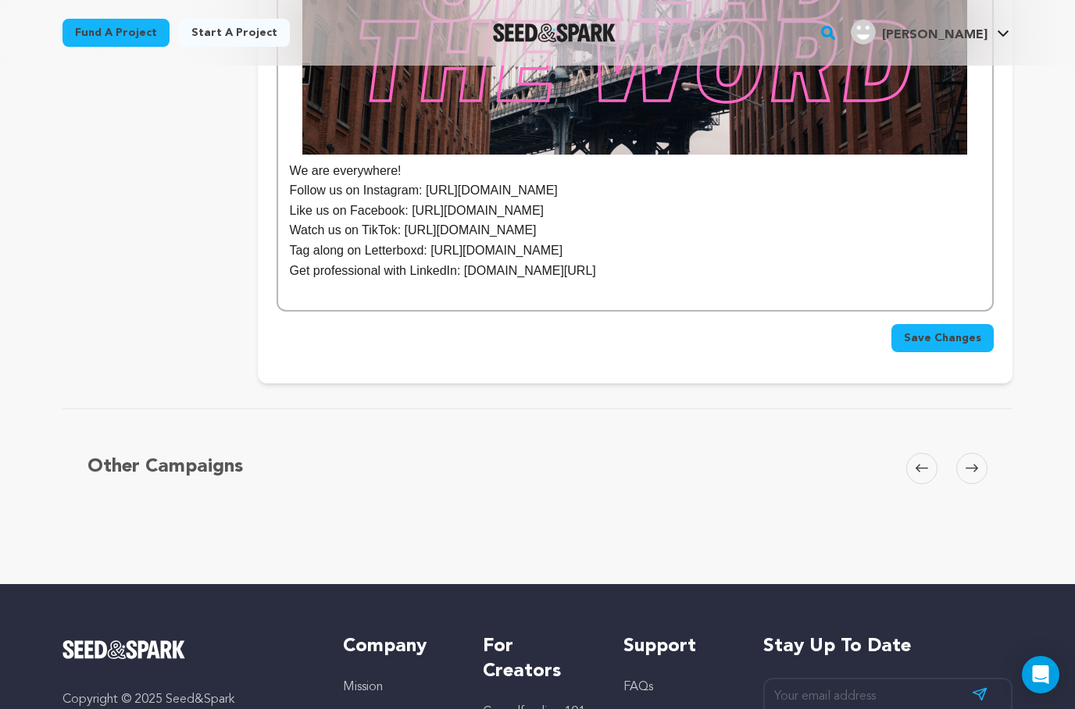
drag, startPoint x: 410, startPoint y: 206, endPoint x: 787, endPoint y: 205, distance: 376.6
click at [787, 207] on p "Like us on Facebook: https://www.facebook.com/profile.php?id=61579254464732/" at bounding box center [635, 211] width 691 height 20
copy p "https://www.facebook.com/profile.php?id=61579254464732/"
drag, startPoint x: 805, startPoint y: 198, endPoint x: 284, endPoint y: 204, distance: 521.1
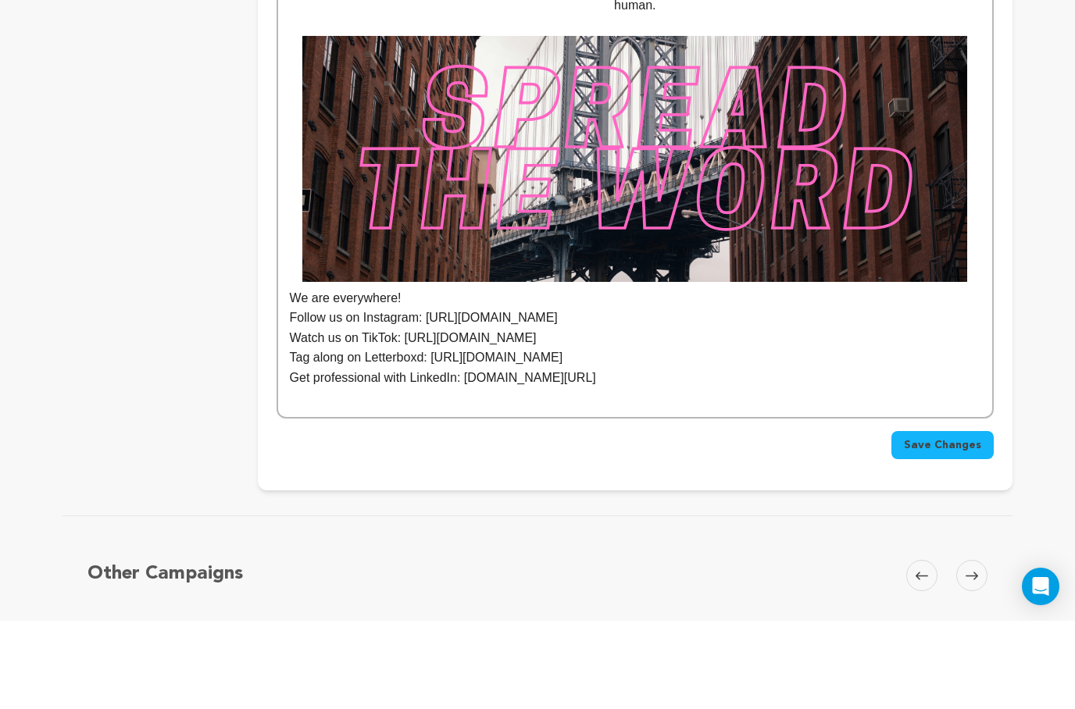
scroll to position [3850, 0]
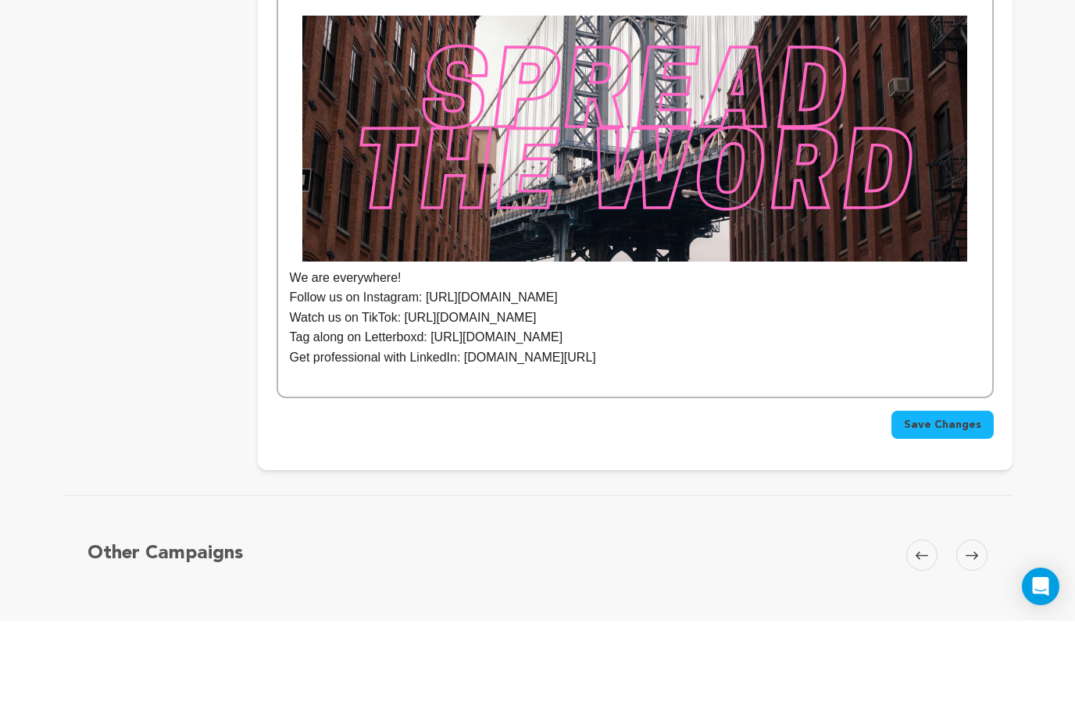
click at [970, 505] on span "Save Changes" at bounding box center [942, 513] width 77 height 16
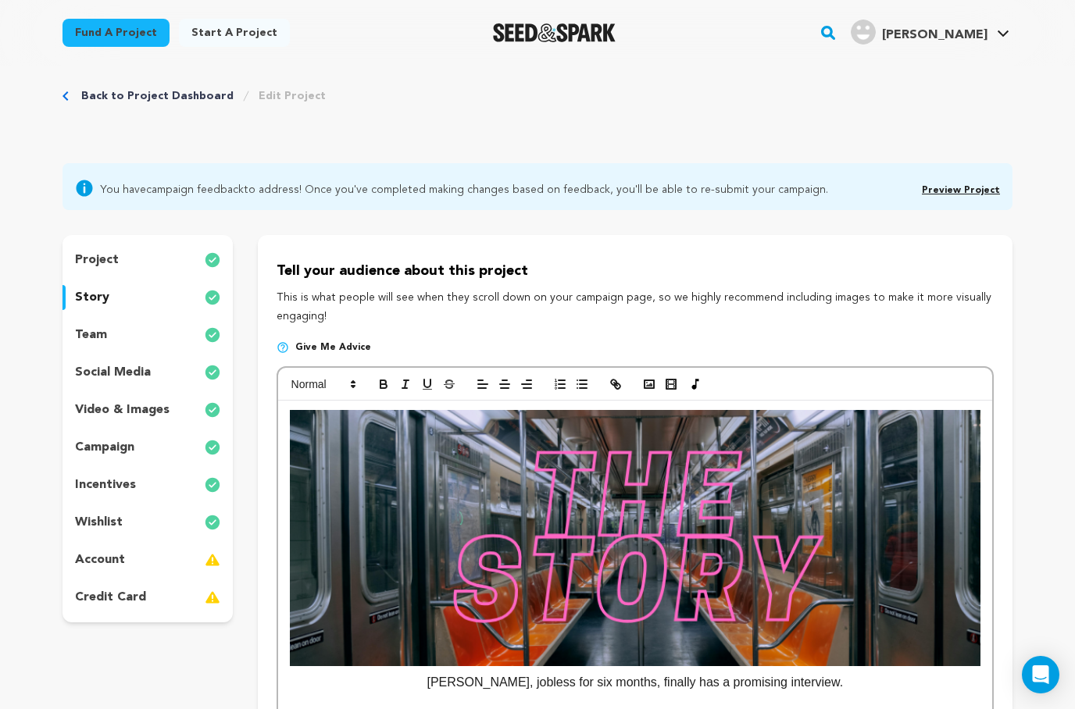
scroll to position [0, 0]
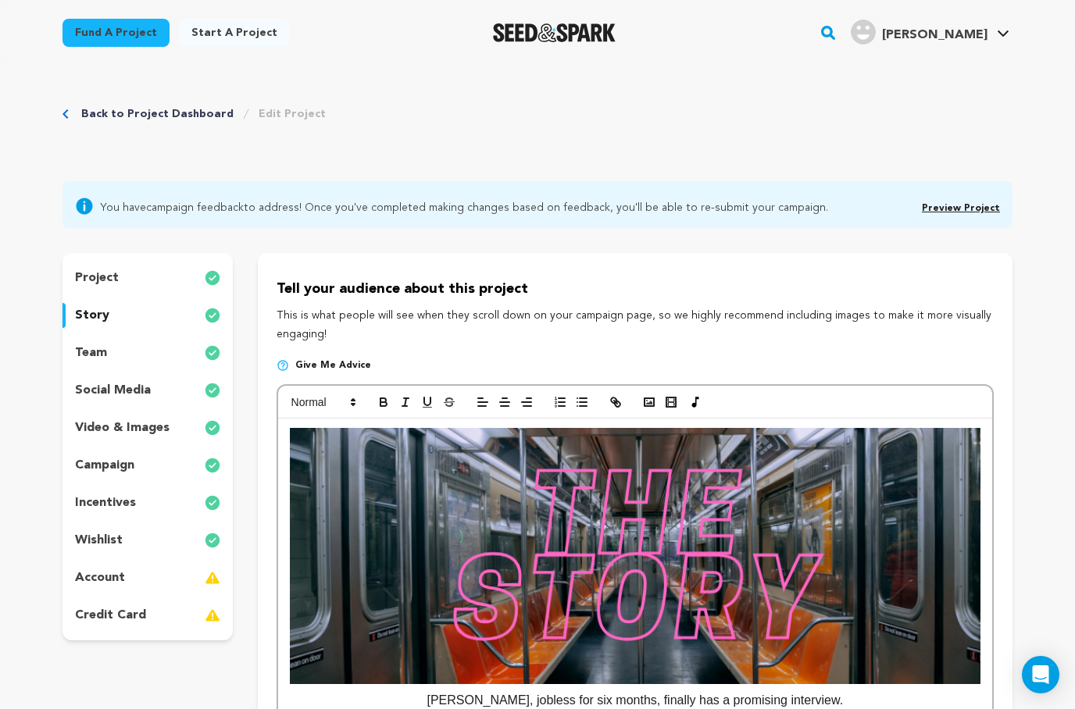
click at [120, 316] on div "story" at bounding box center [148, 315] width 170 height 25
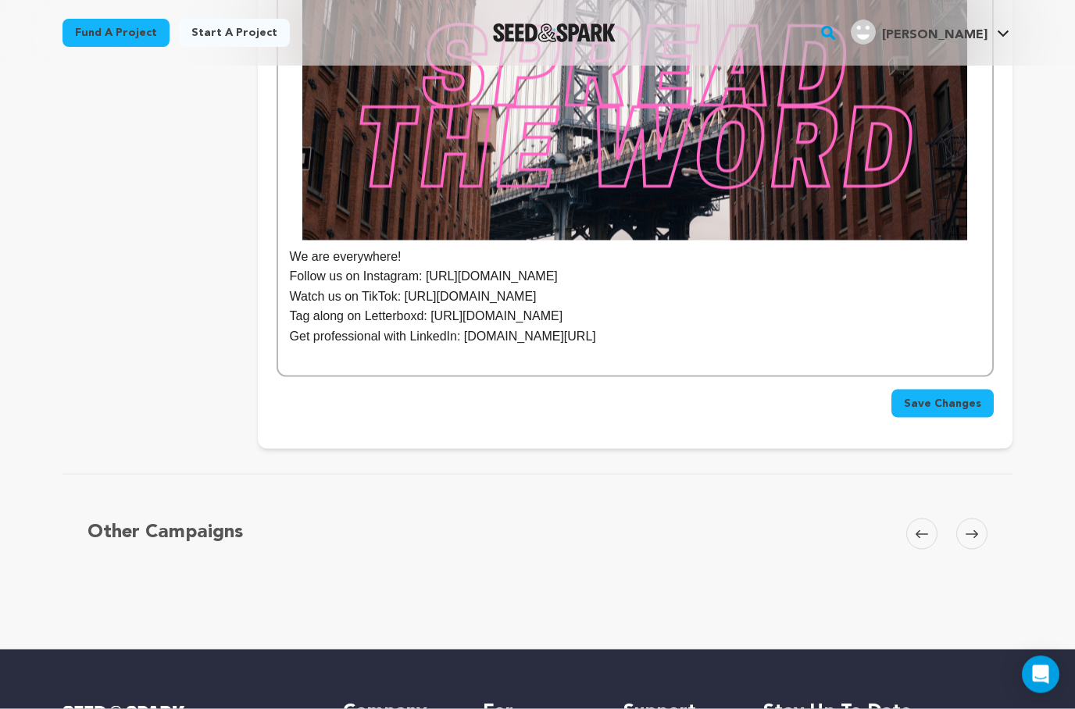
click at [957, 398] on span "Save Changes" at bounding box center [942, 404] width 77 height 16
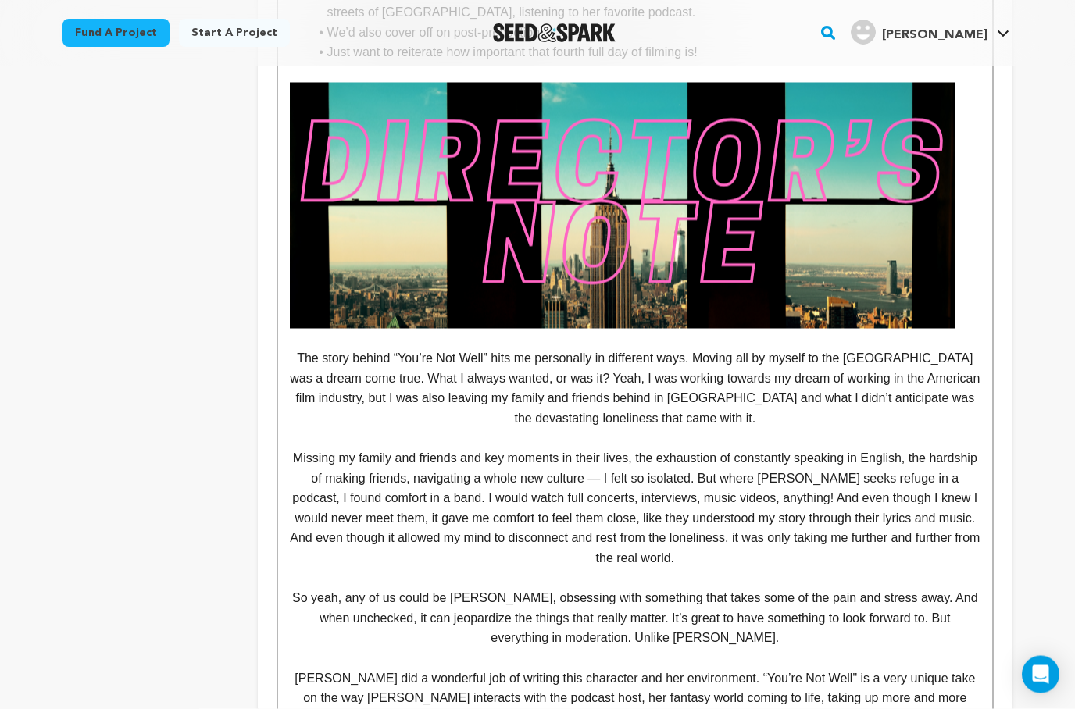
scroll to position [2655, 0]
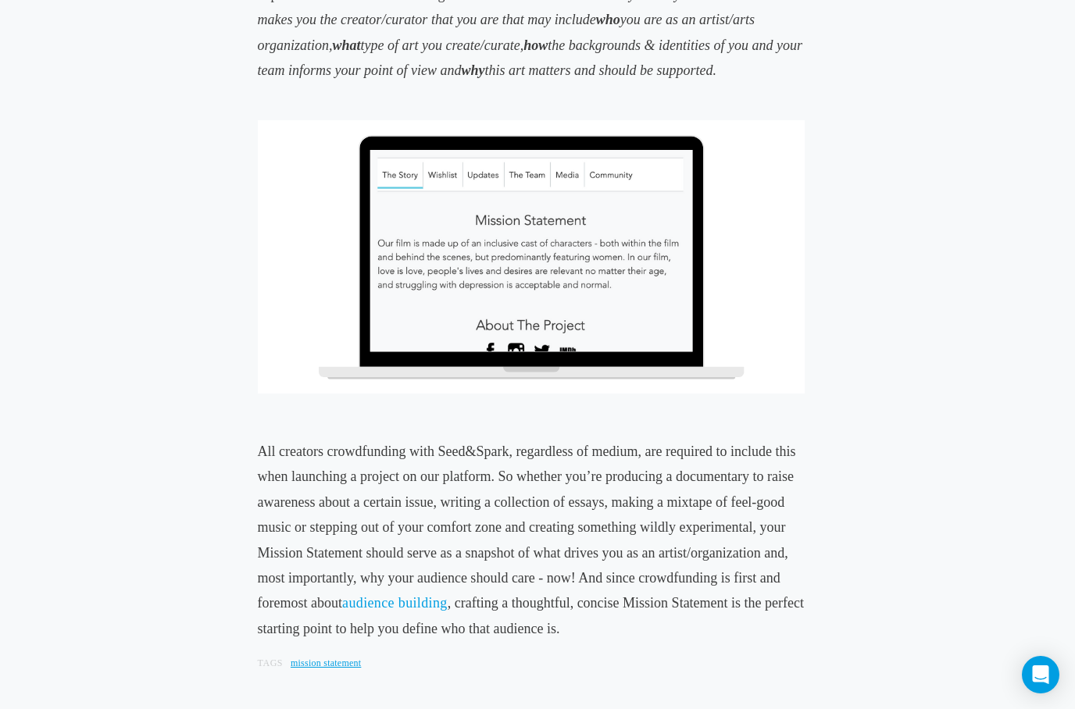
scroll to position [1634, 0]
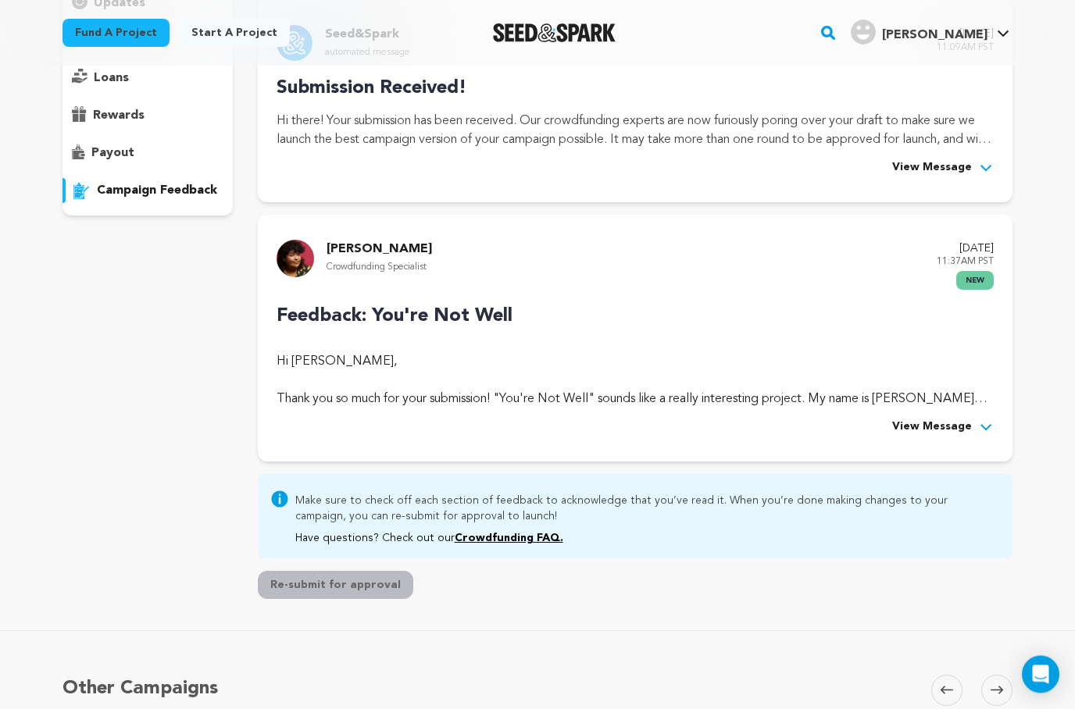
scroll to position [227, 0]
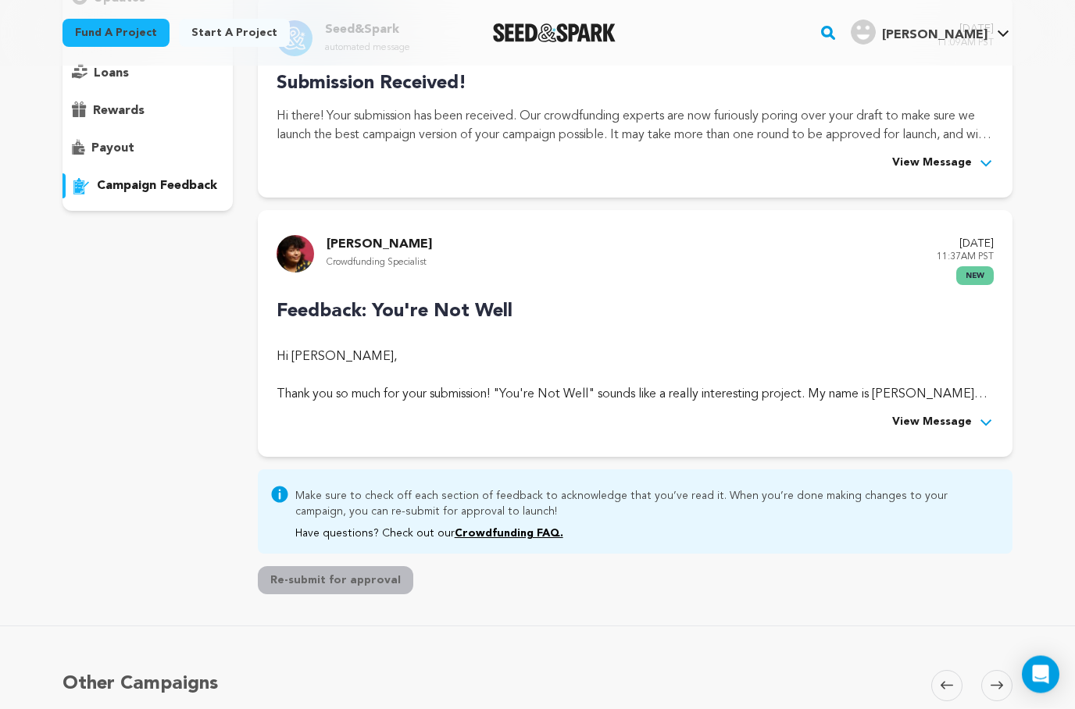
click at [961, 407] on div "Feedback: You're Not Well Hi Jamison Anthony, Thank you so much for your submis…" at bounding box center [635, 365] width 717 height 134
click at [964, 416] on span "View Message" at bounding box center [932, 423] width 80 height 19
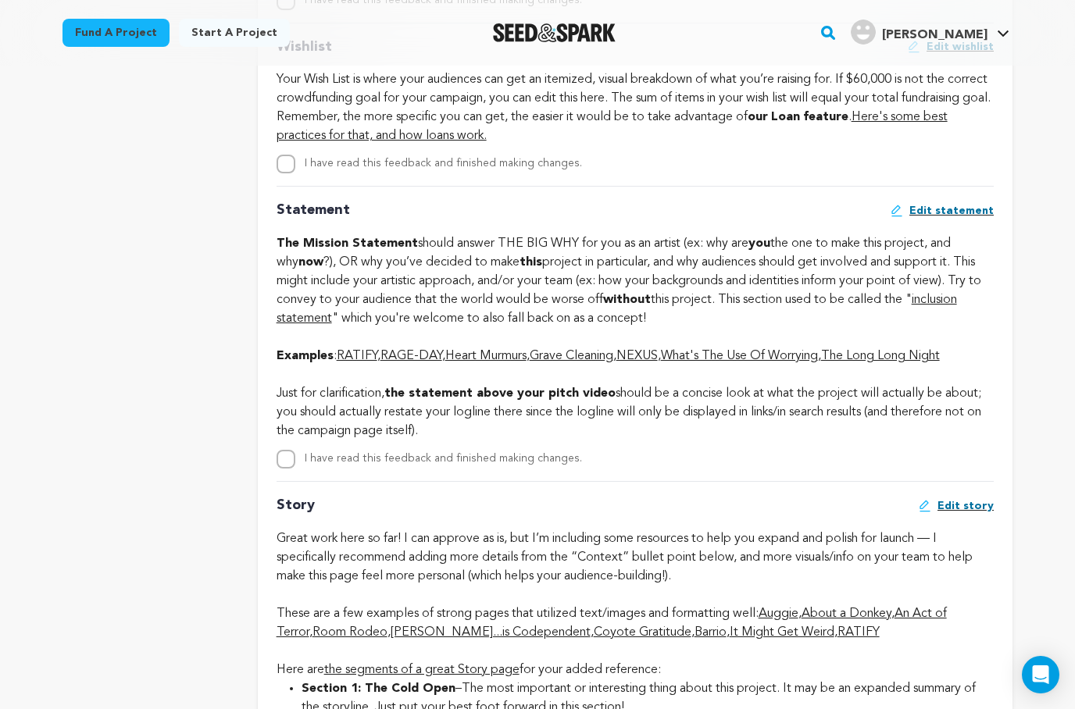
scroll to position [3225, 0]
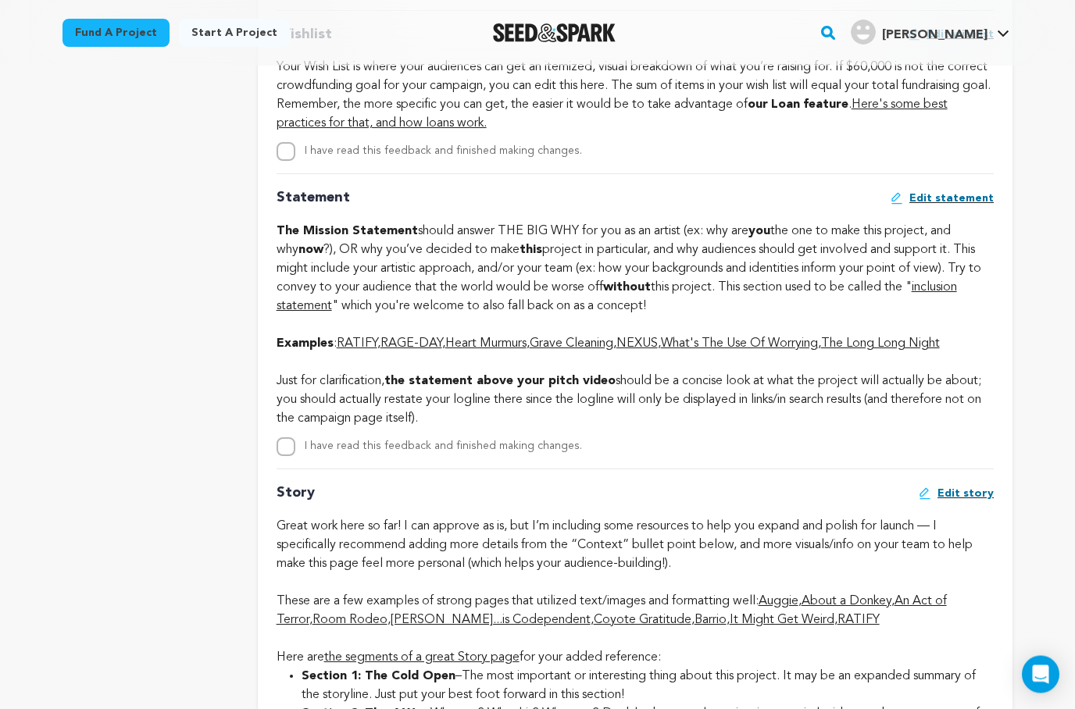
click at [920, 351] on link "The Long Long Night" at bounding box center [880, 344] width 119 height 13
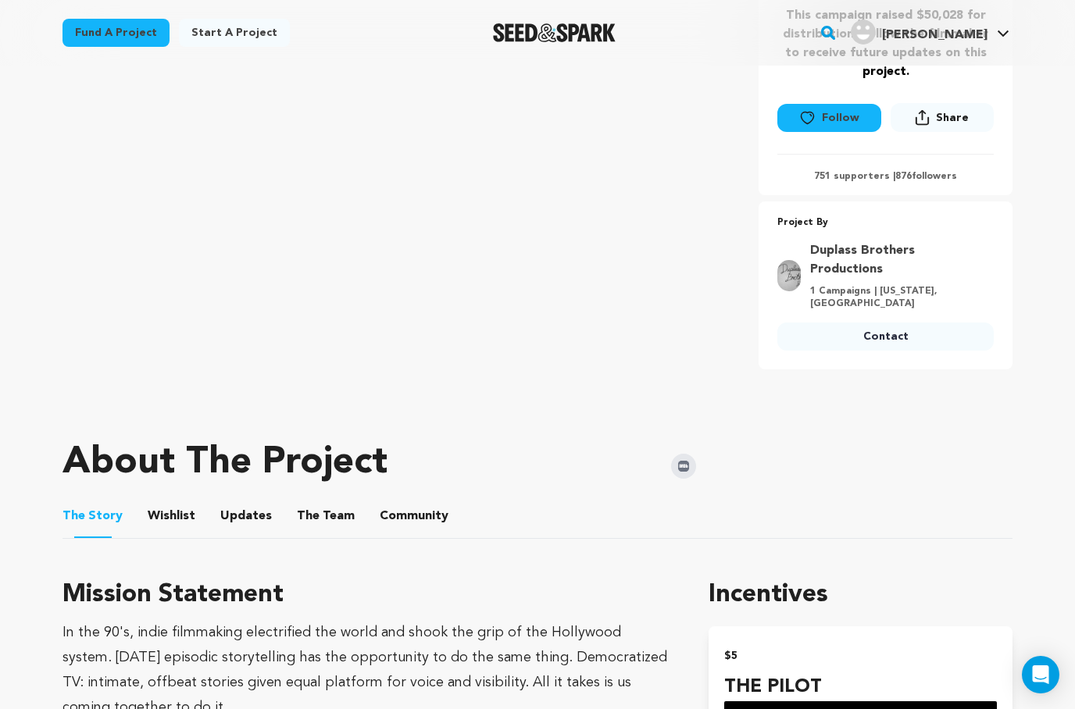
scroll to position [436, 0]
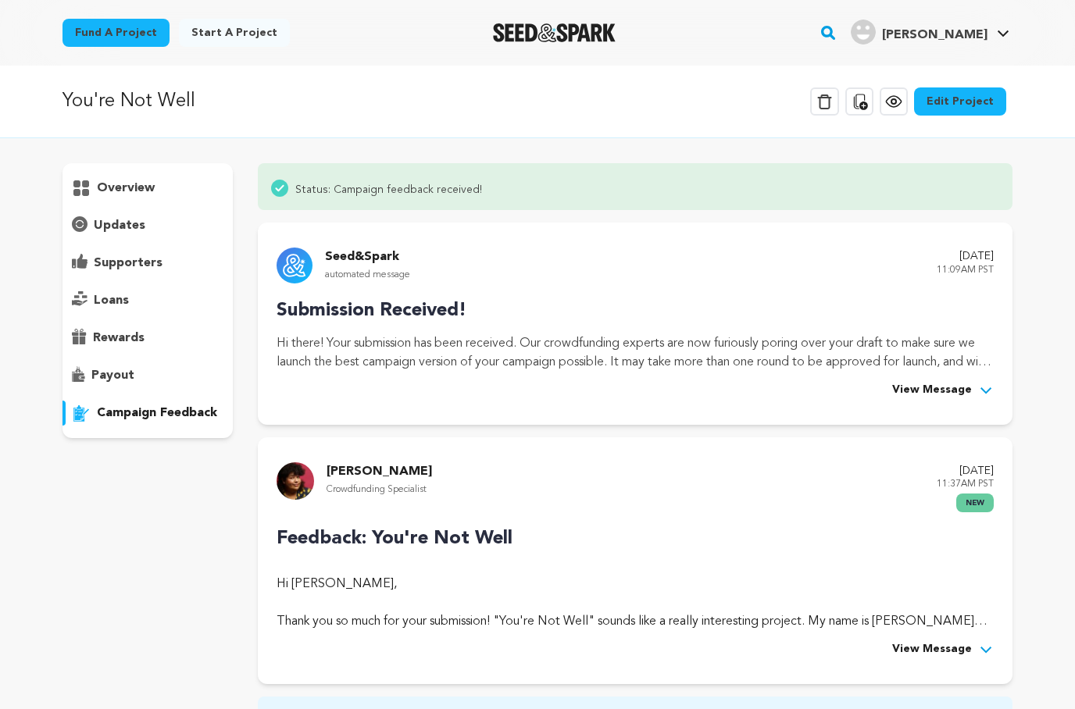
scroll to position [88, 0]
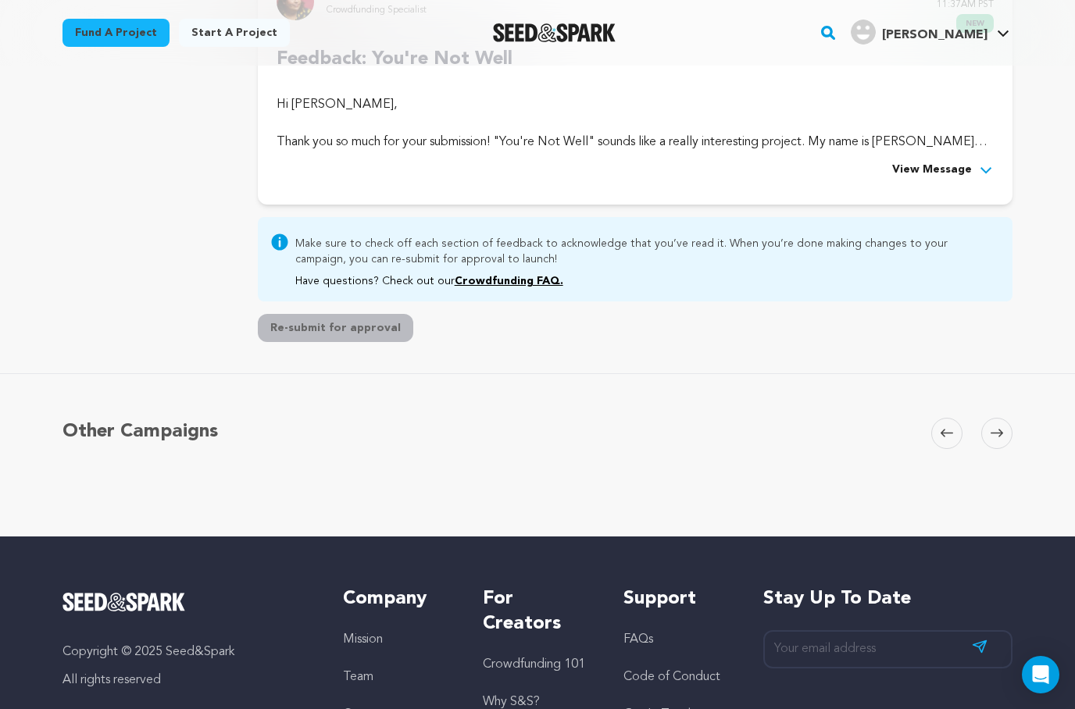
scroll to position [434, 0]
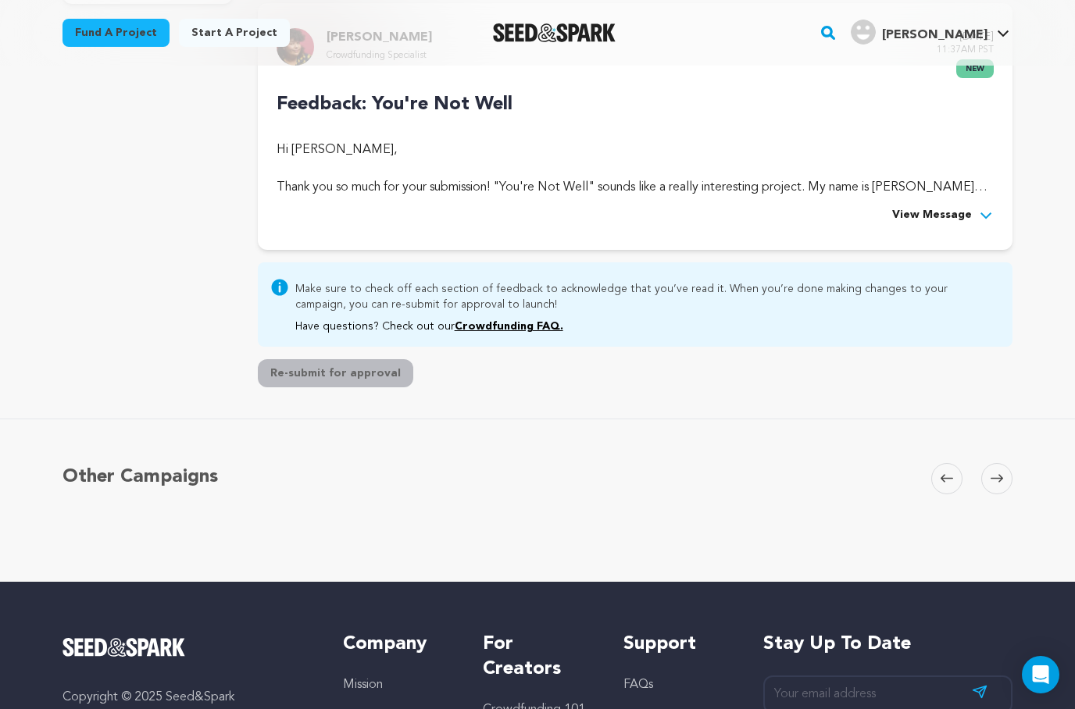
click at [984, 208] on icon at bounding box center [986, 216] width 16 height 16
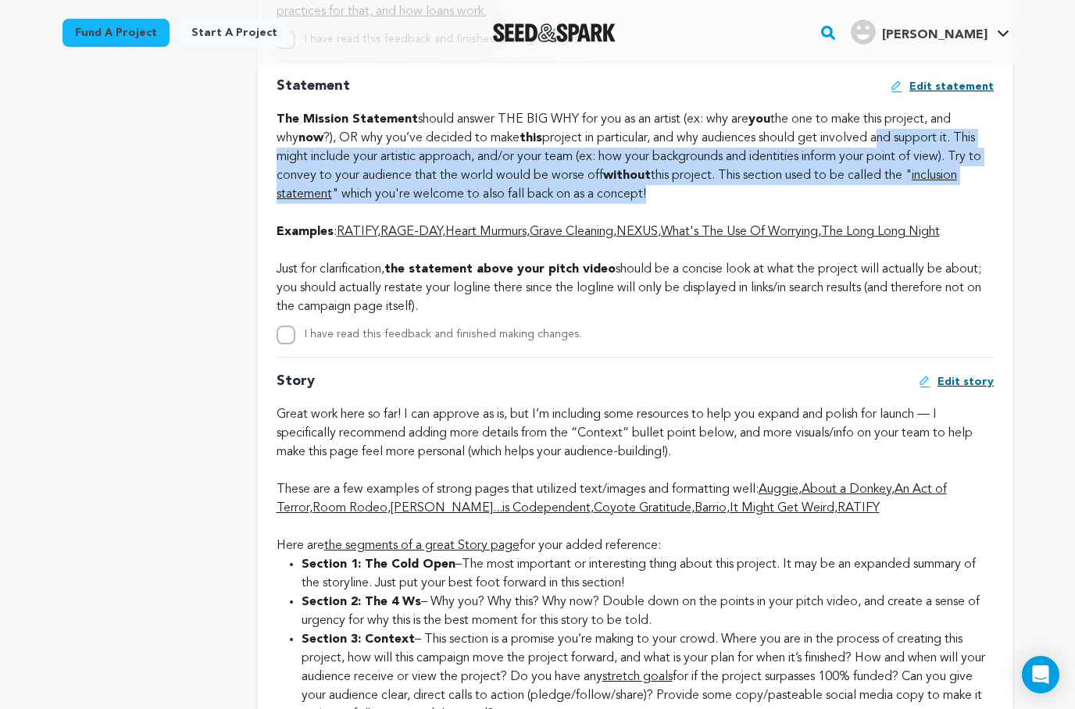
scroll to position [3338, 0]
click at [826, 515] on link "It Might Get Weird" at bounding box center [782, 508] width 105 height 13
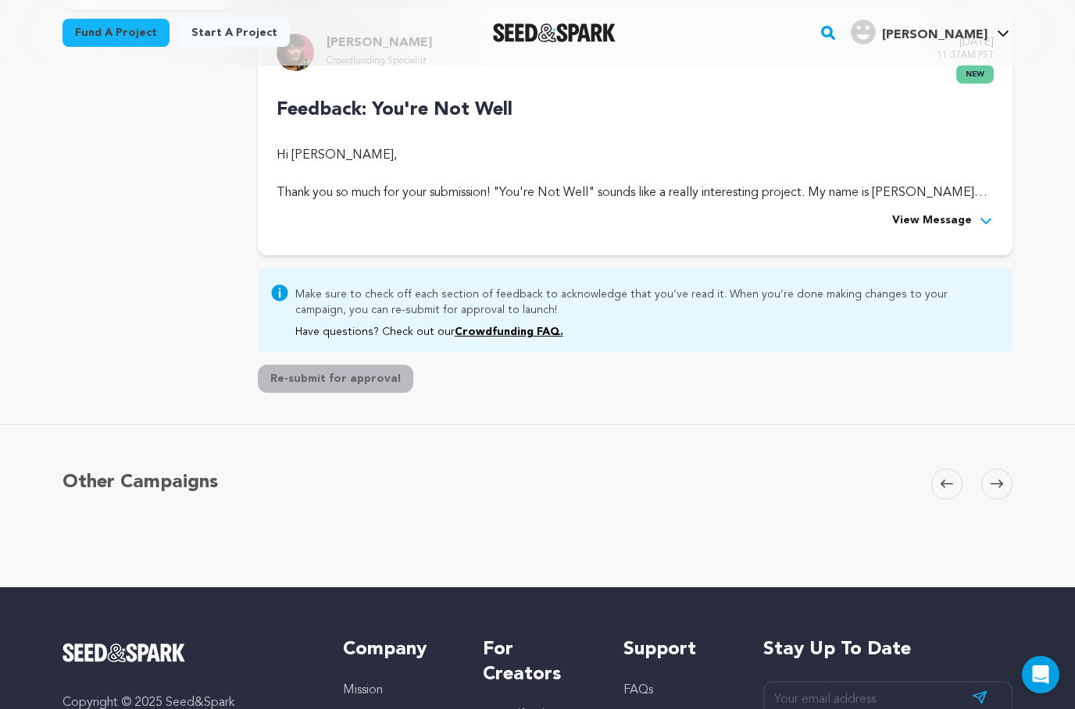
scroll to position [453, 0]
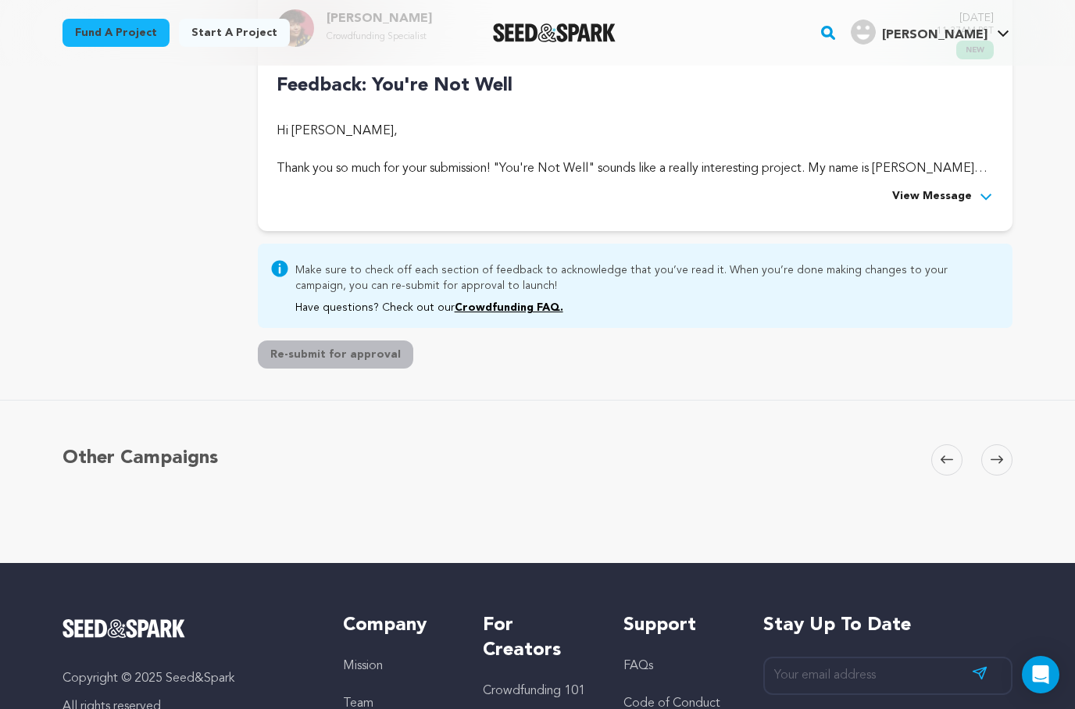
click at [973, 202] on button "View Message" at bounding box center [943, 197] width 102 height 19
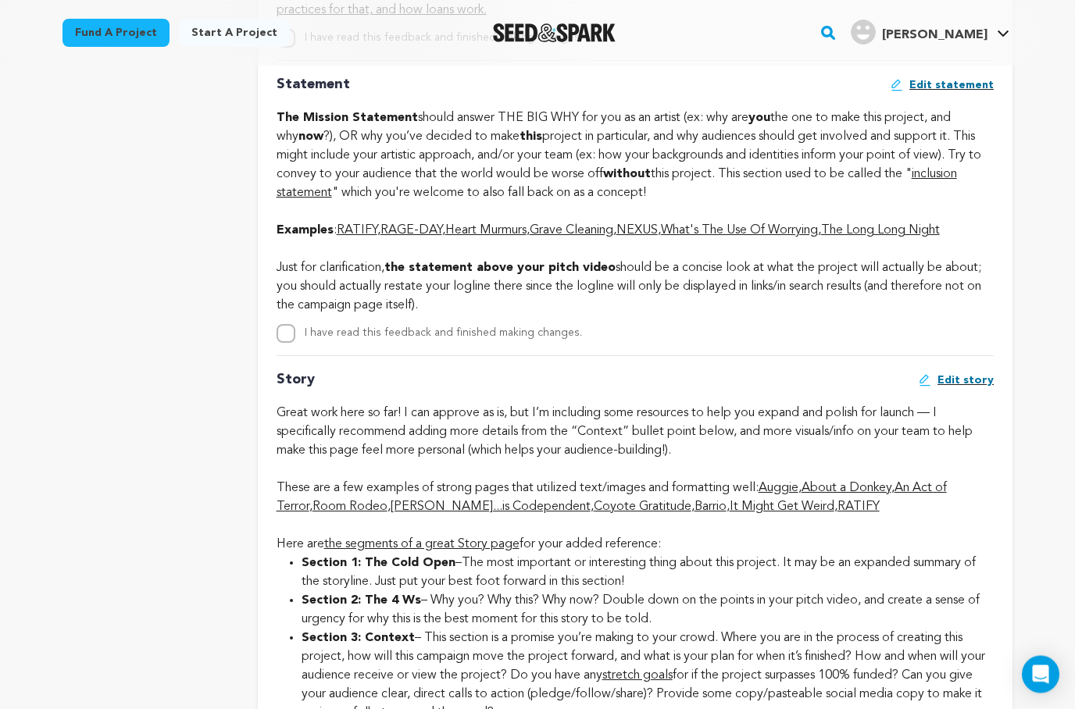
scroll to position [3339, 0]
click at [285, 343] on input "I have read this feedback and finished making changes." at bounding box center [286, 333] width 19 height 19
checkbox input "true"
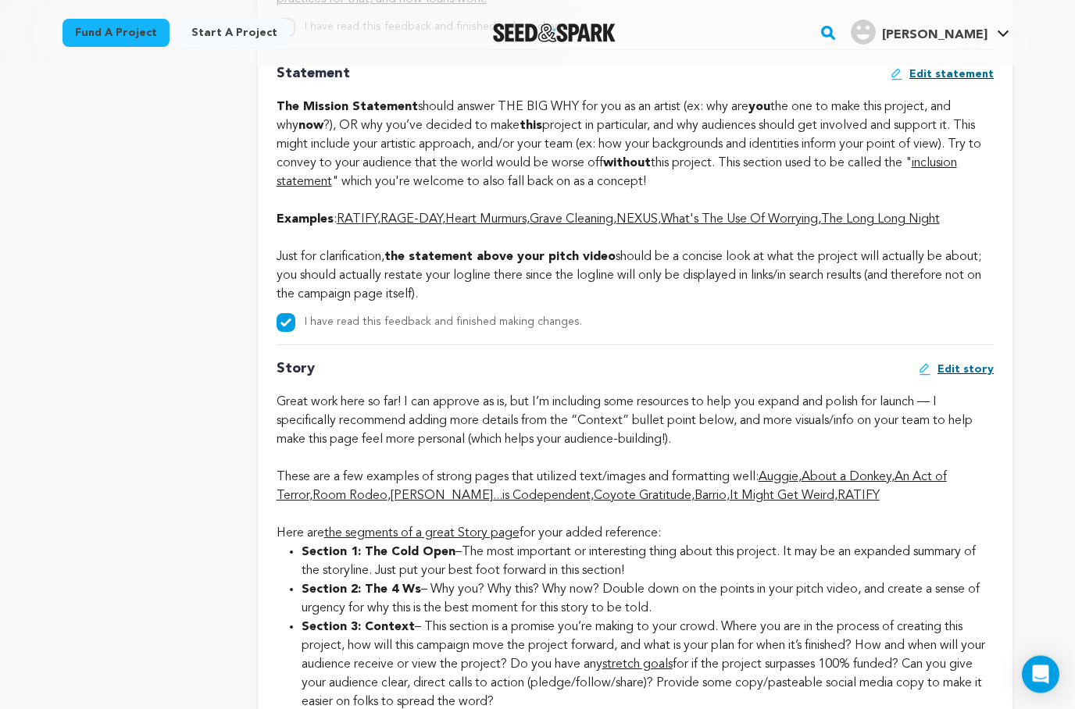
scroll to position [3381, 0]
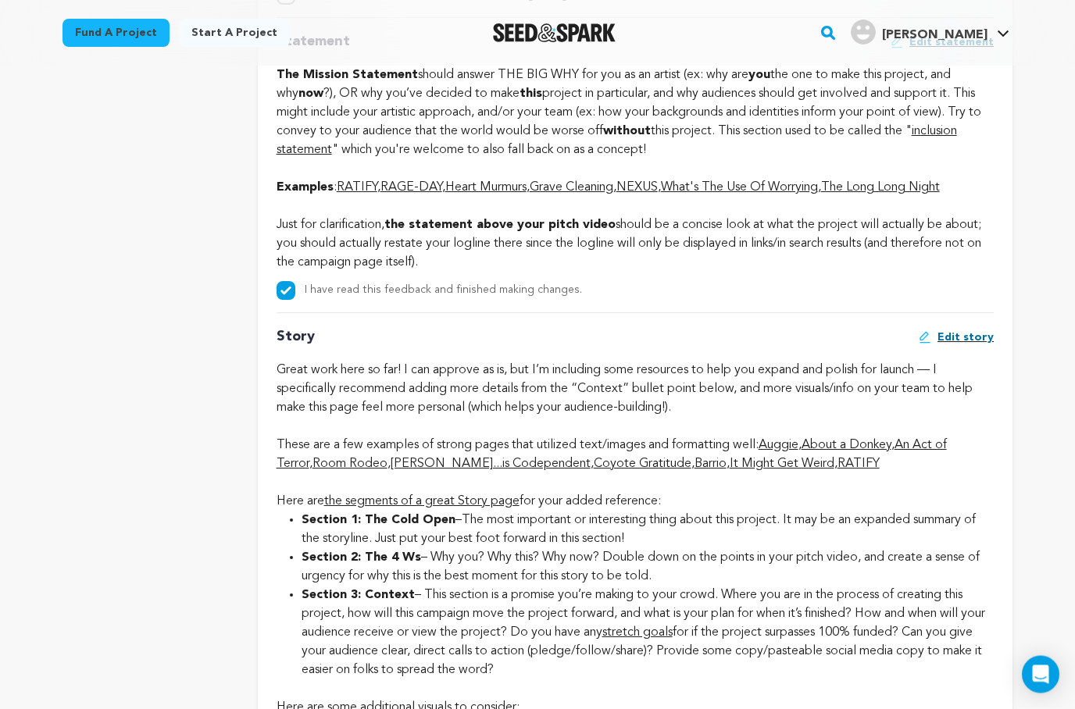
click at [868, 452] on link "About a Donkey" at bounding box center [847, 446] width 90 height 13
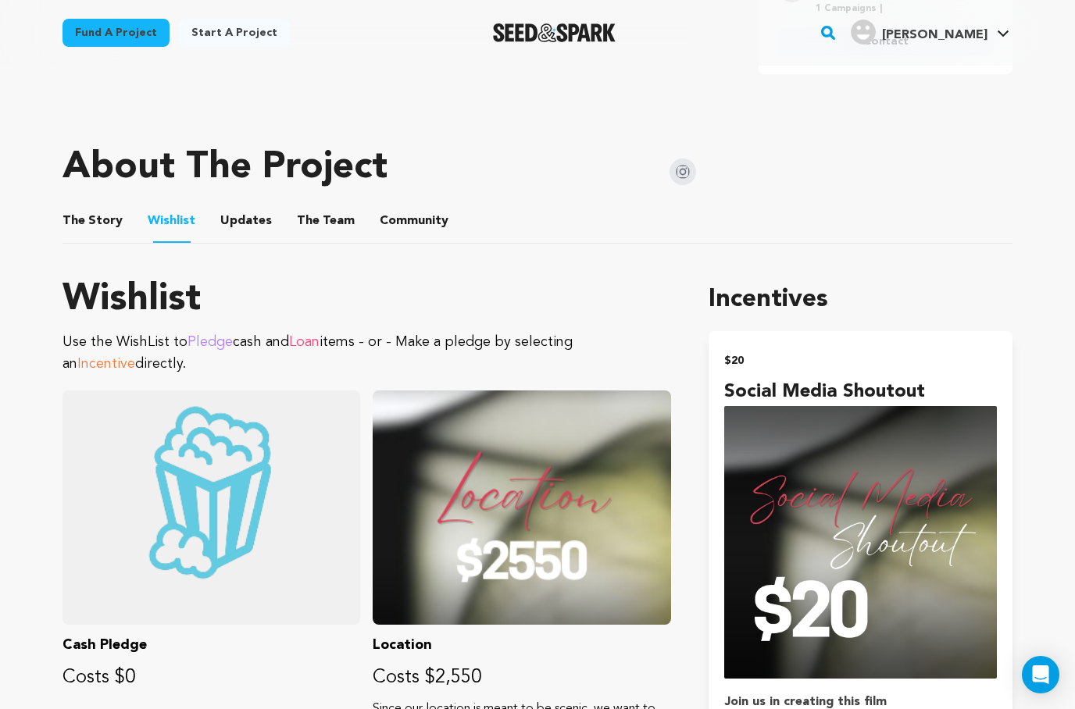
scroll to position [665, 0]
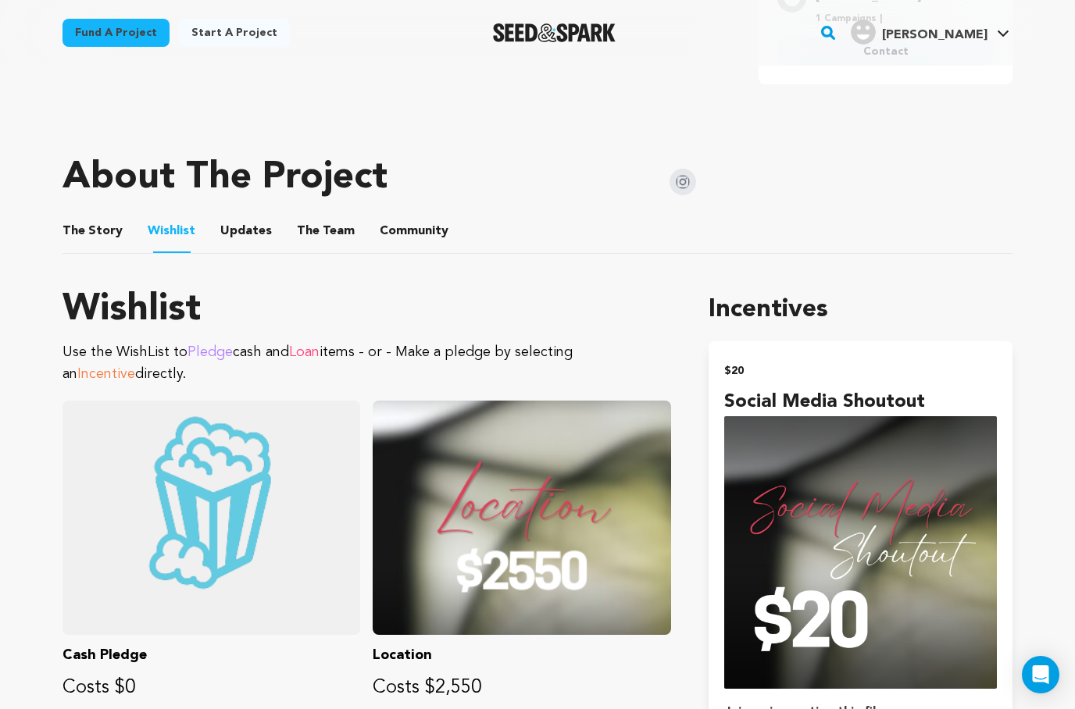
click at [79, 218] on button "The Story" at bounding box center [93, 235] width 38 height 38
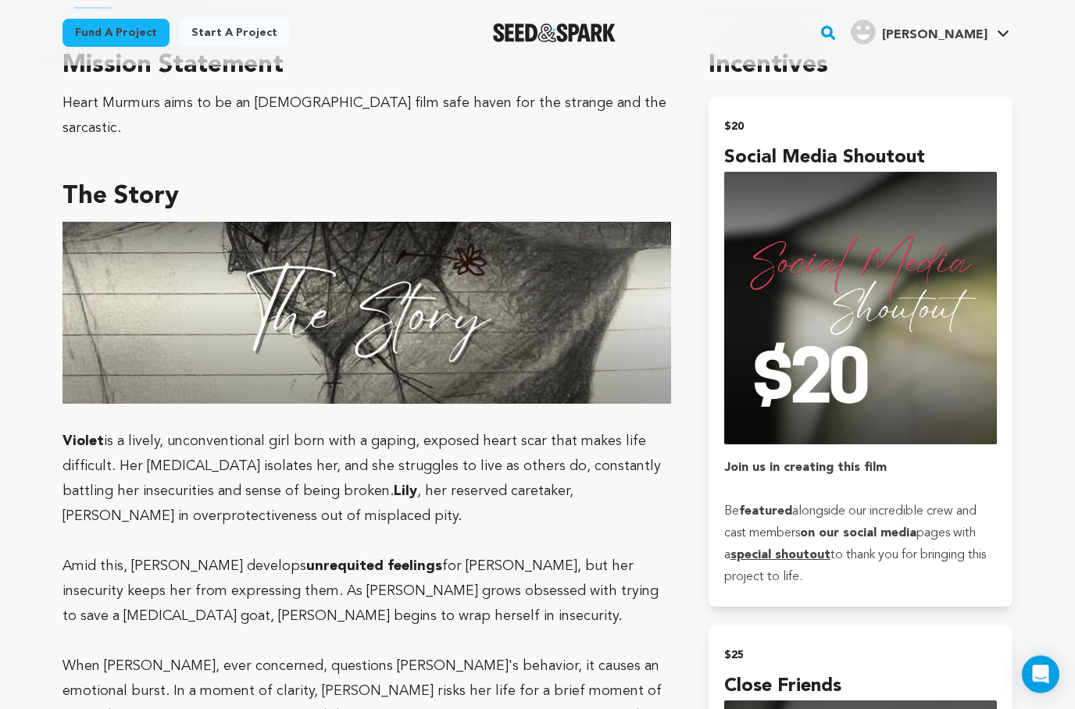
scroll to position [755, 0]
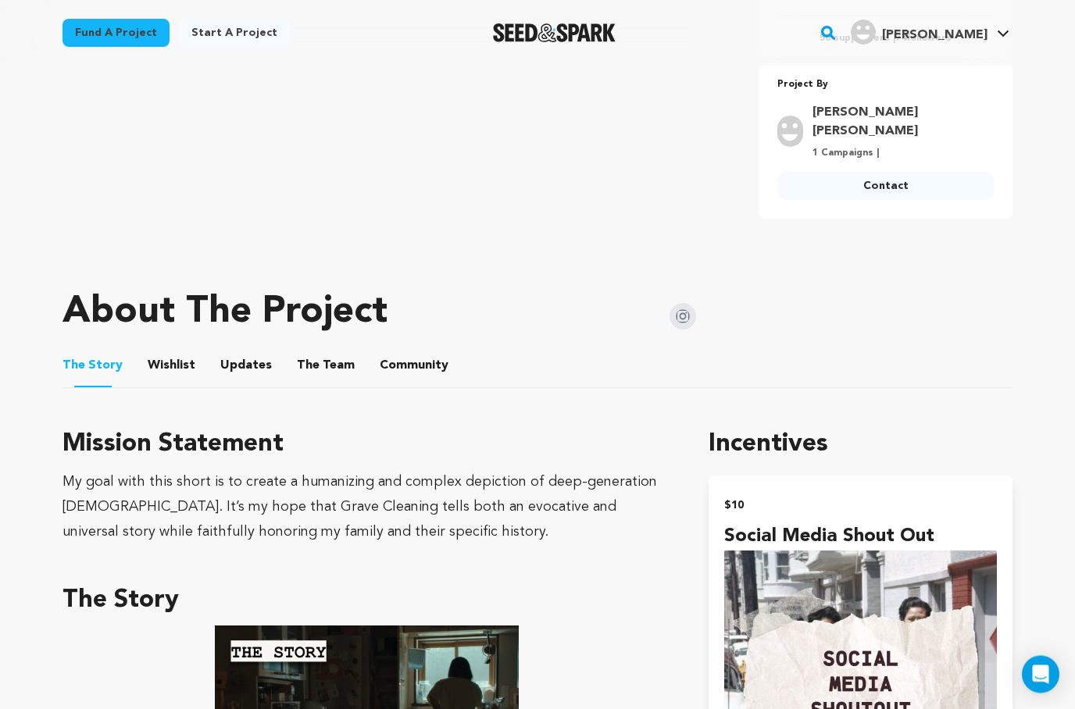
scroll to position [612, 0]
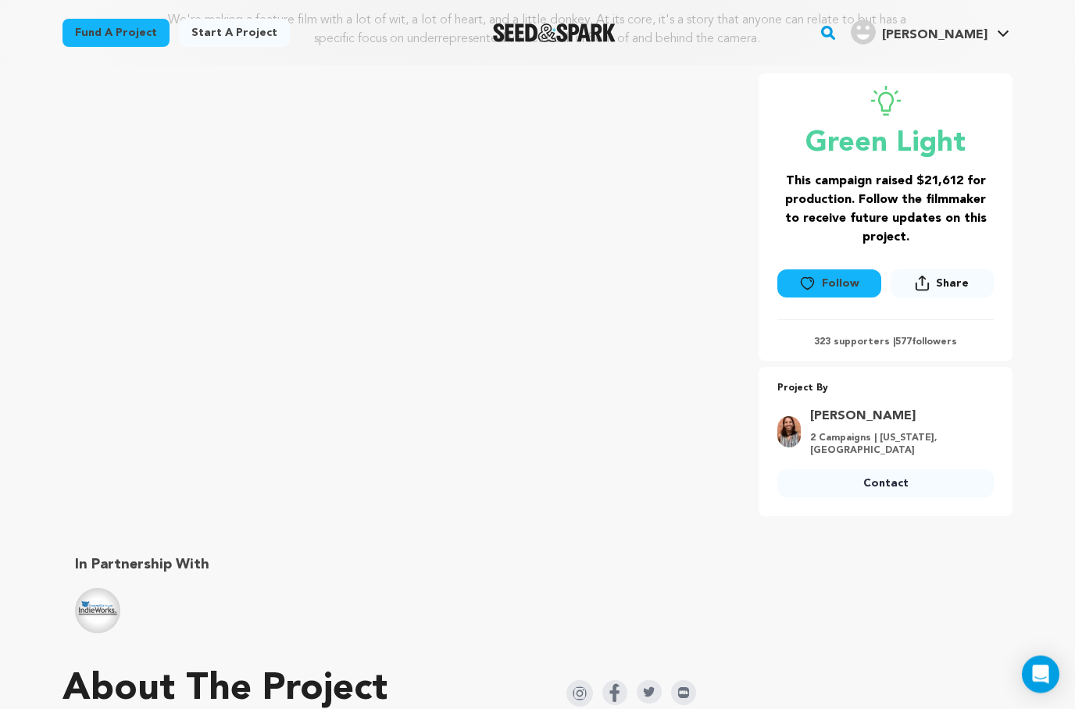
scroll to position [190, 0]
